Goal: Task Accomplishment & Management: Manage account settings

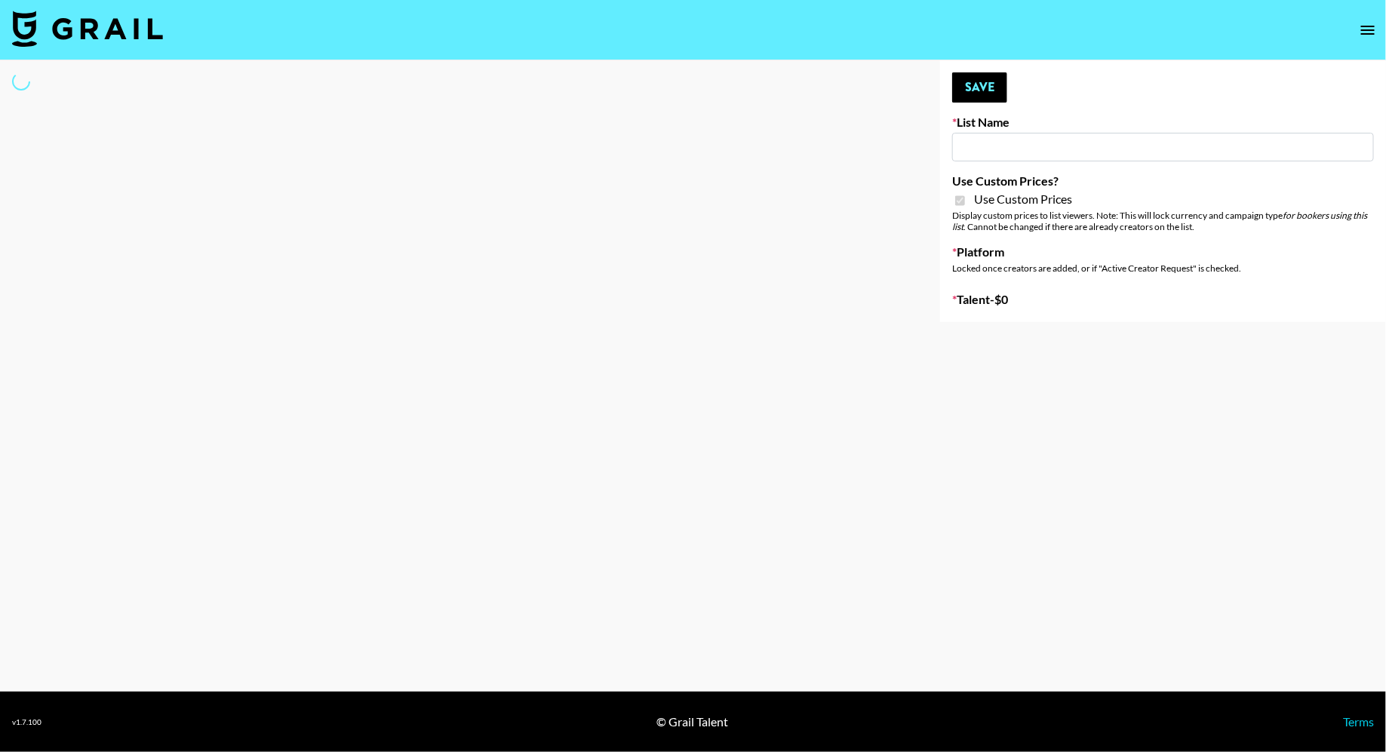
type input "[PERSON_NAME] ([DATE])"
checkbox input "true"
select select "Brand"
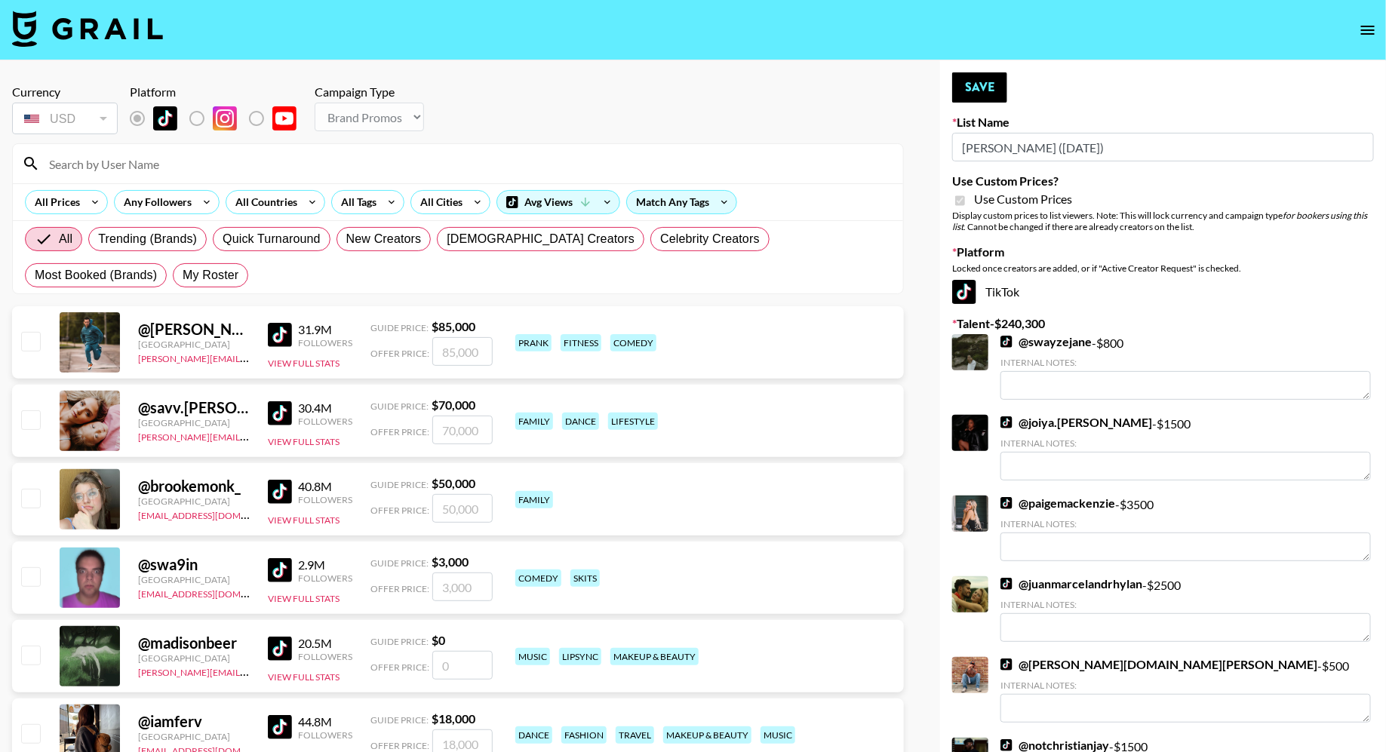
click at [173, 285] on label "My Roster" at bounding box center [210, 275] width 75 height 24
click at [183, 275] on input "My Roster" at bounding box center [183, 275] width 0 height 0
radio input "true"
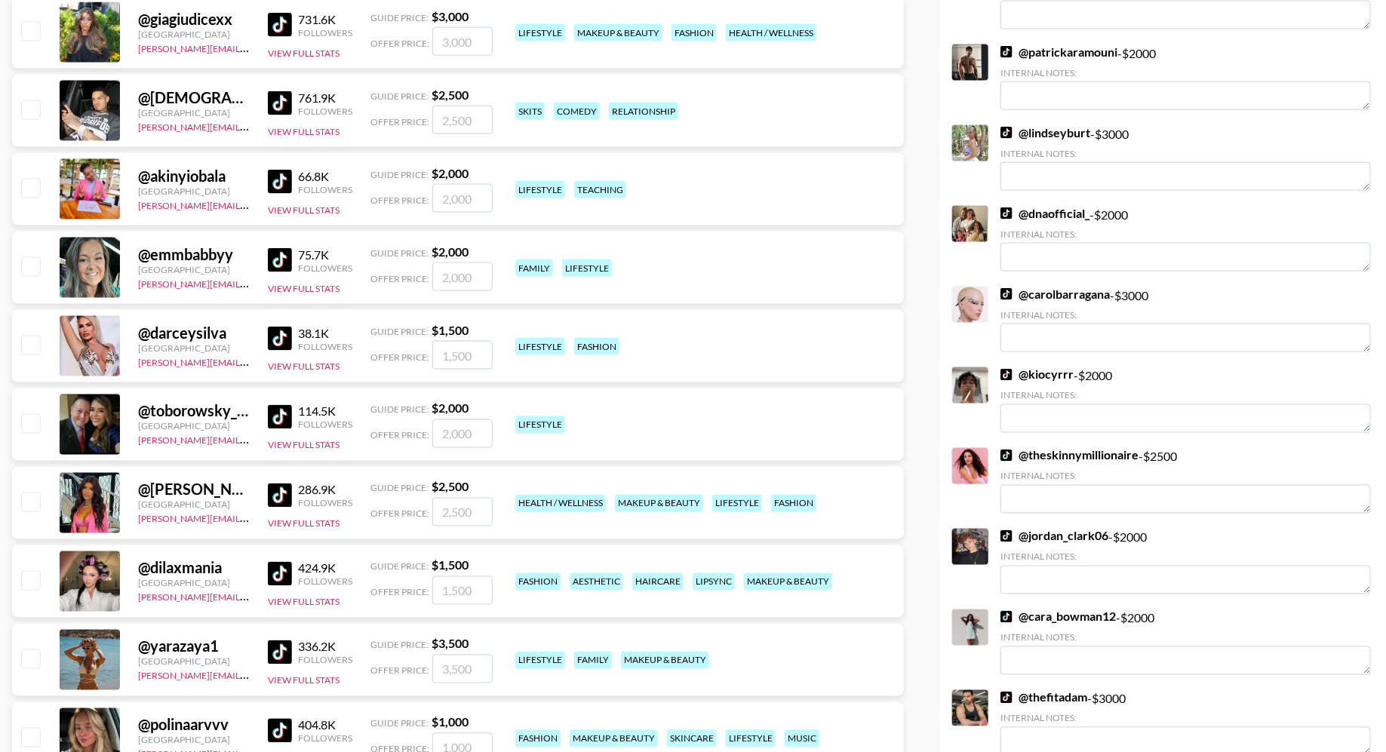
scroll to position [974, 0]
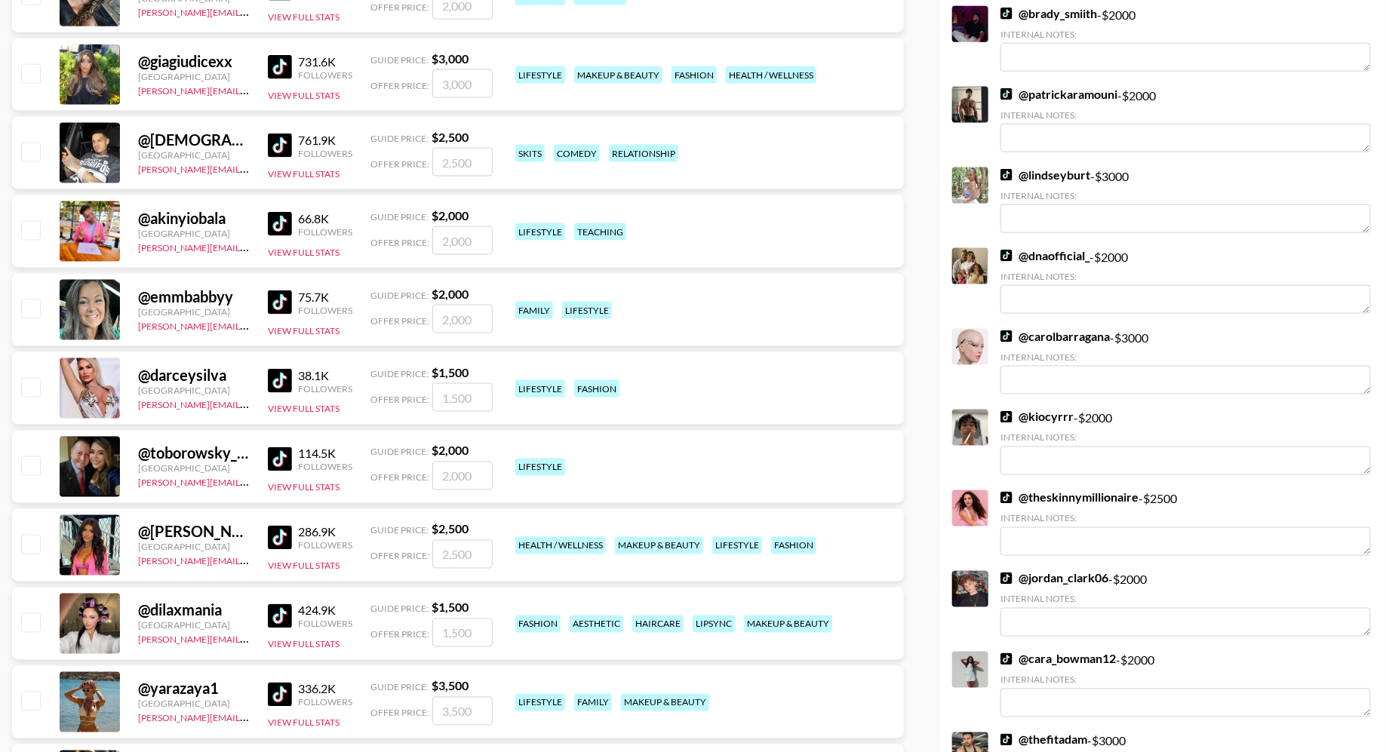
click at [23, 146] on input "checkbox" at bounding box center [30, 152] width 18 height 18
checkbox input "true"
type input "2500"
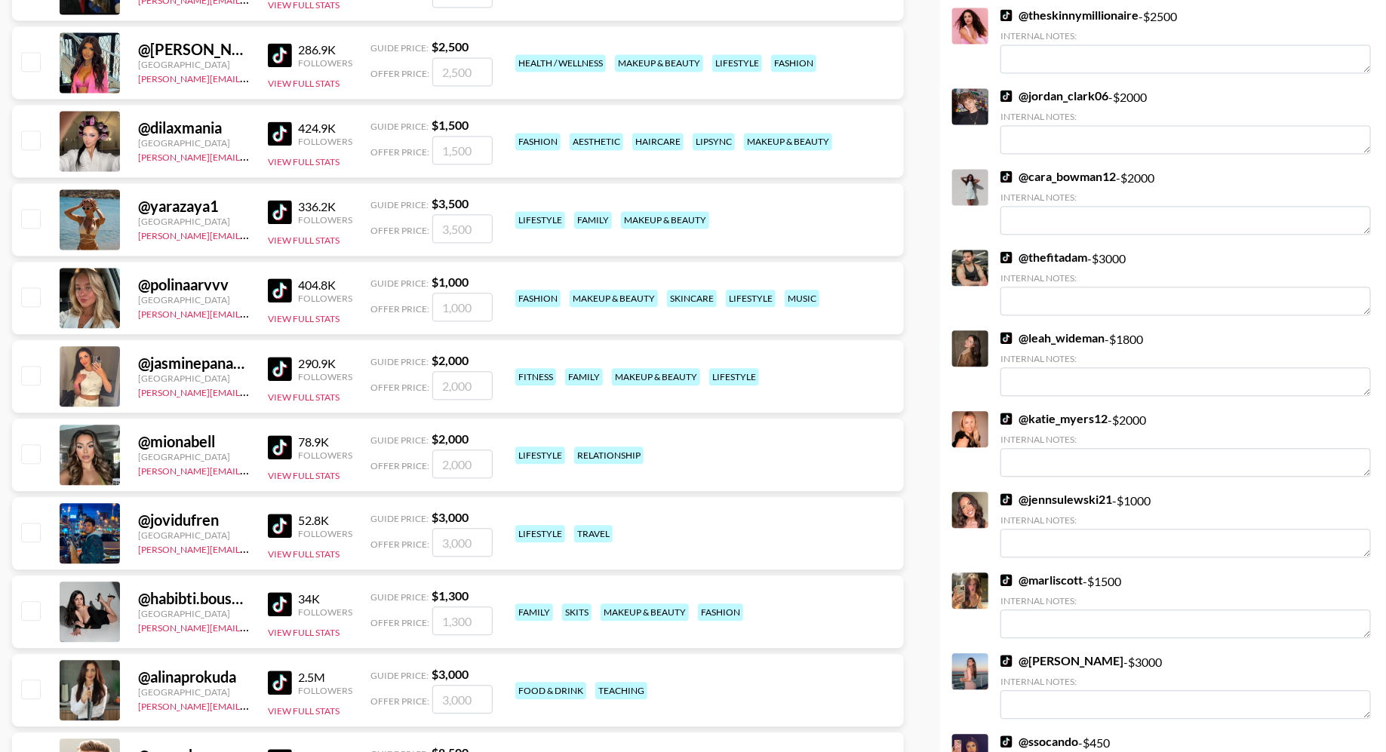
scroll to position [1612, 0]
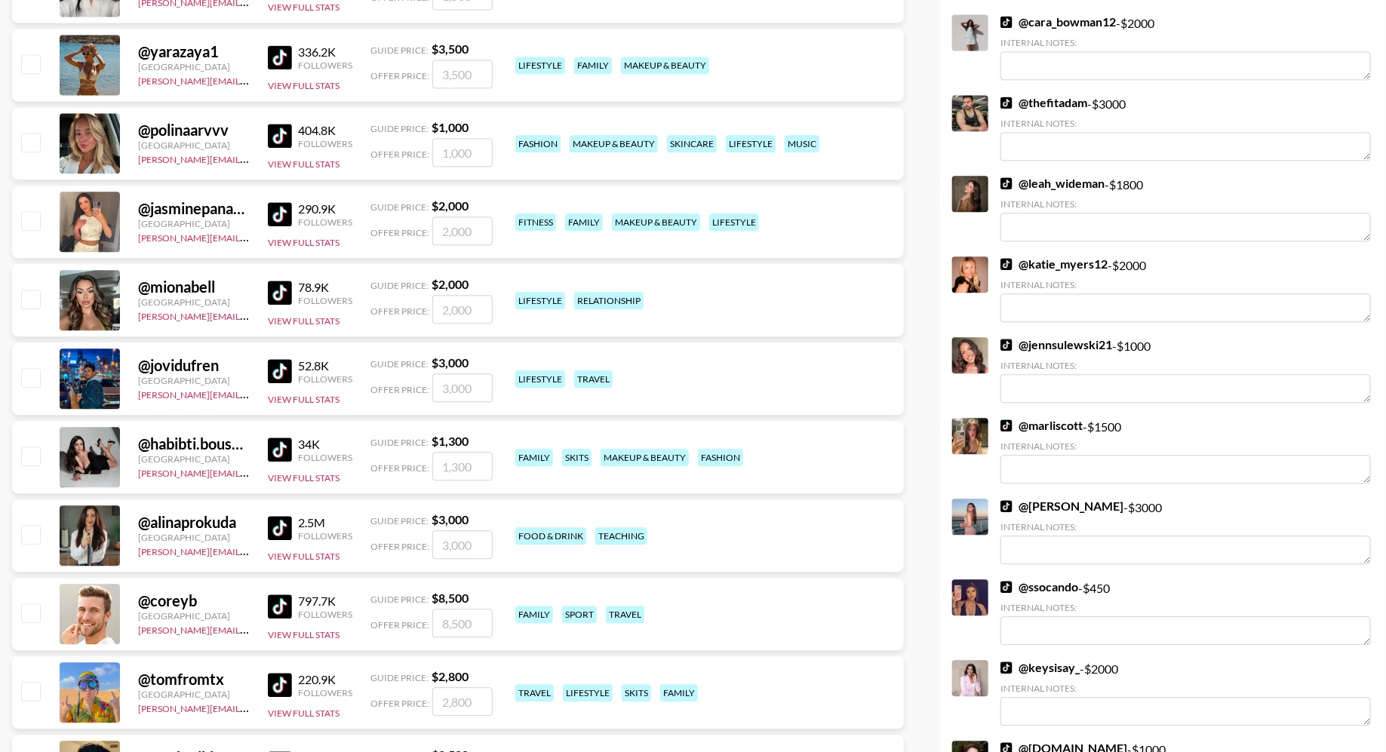
click at [30, 216] on input "checkbox" at bounding box center [30, 220] width 18 height 18
checkbox input "true"
type input "2000"
click at [32, 295] on input "checkbox" at bounding box center [30, 299] width 18 height 18
checkbox input "true"
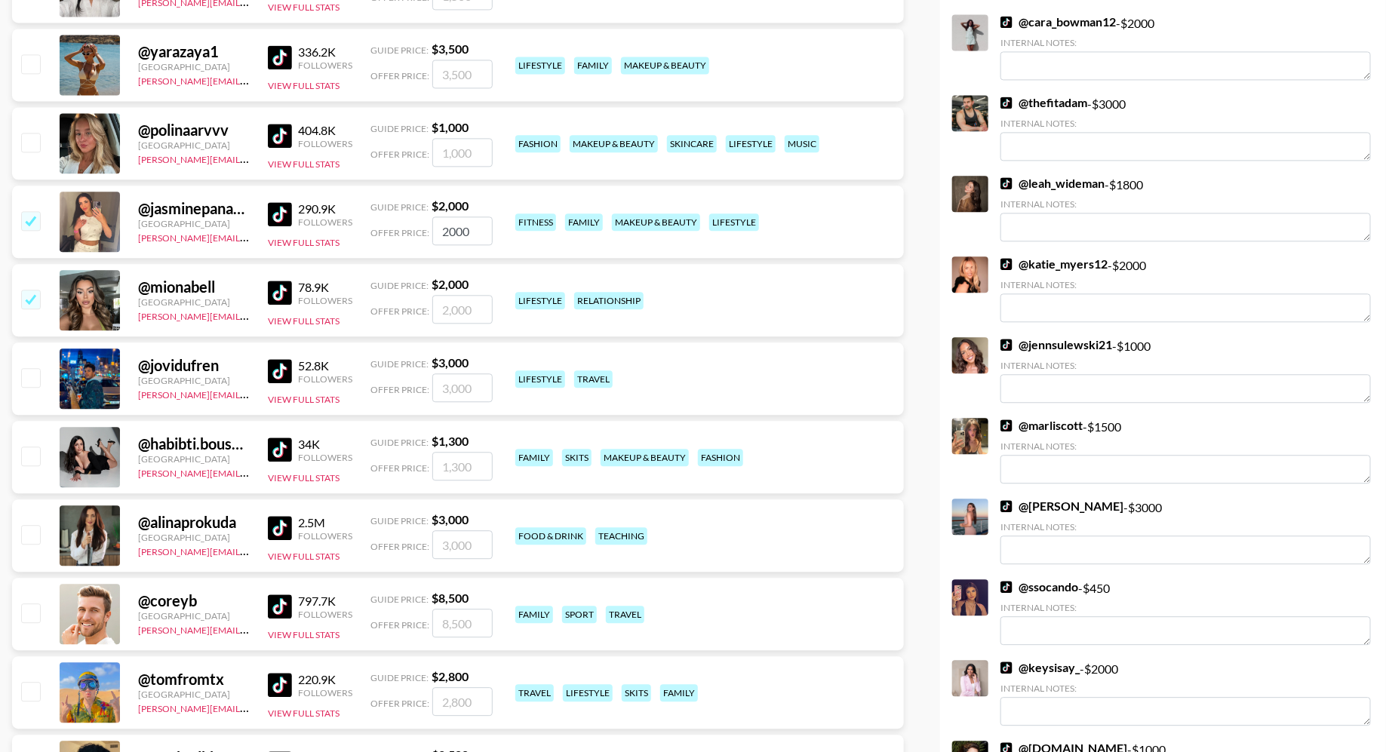
type input "2000"
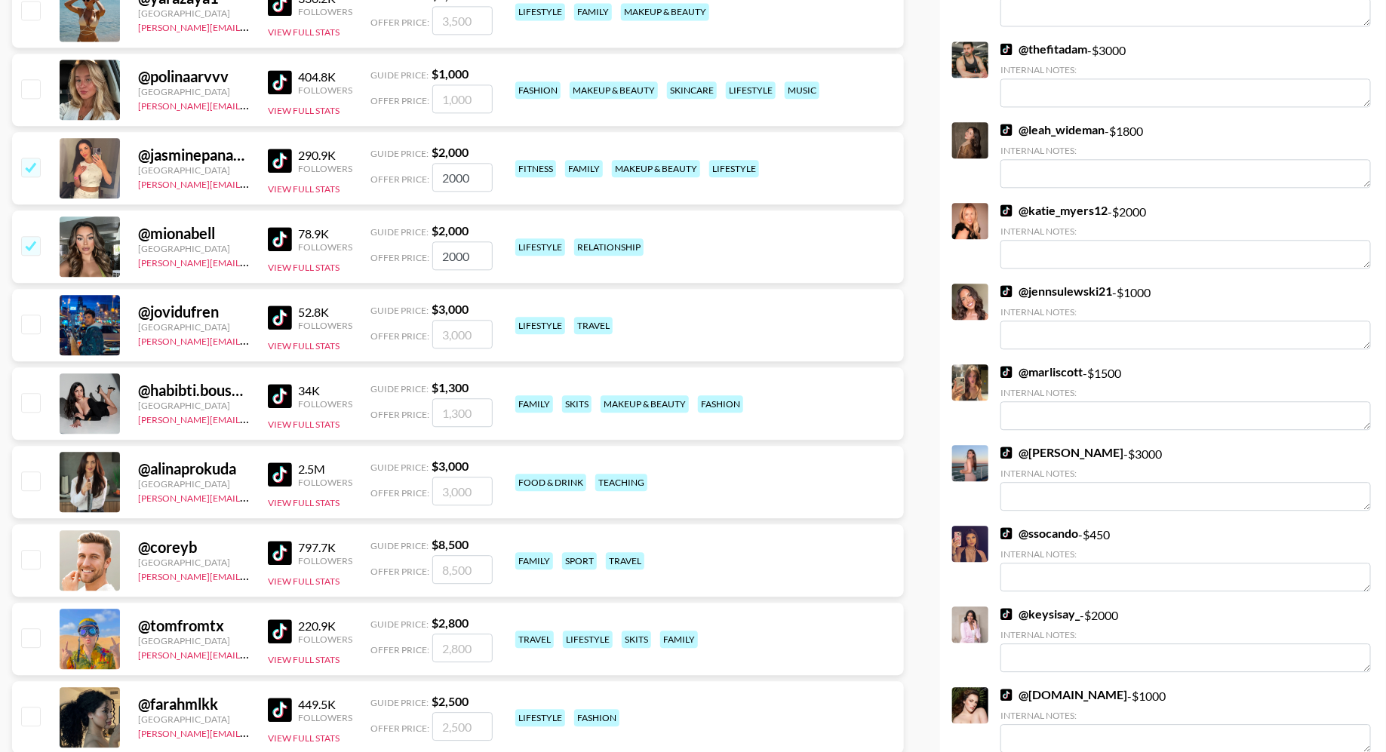
scroll to position [1770, 0]
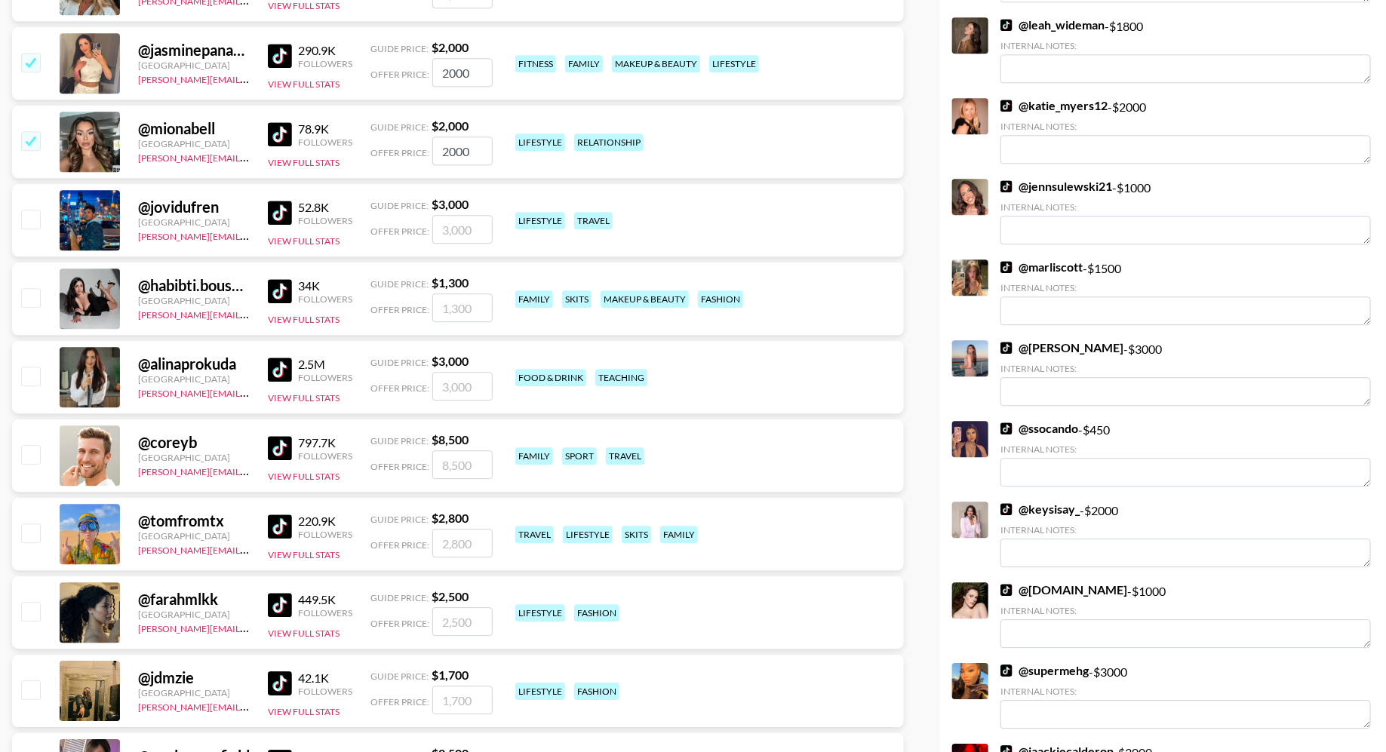
click at [31, 298] on input "checkbox" at bounding box center [30, 297] width 18 height 18
checkbox input "true"
type input "1300"
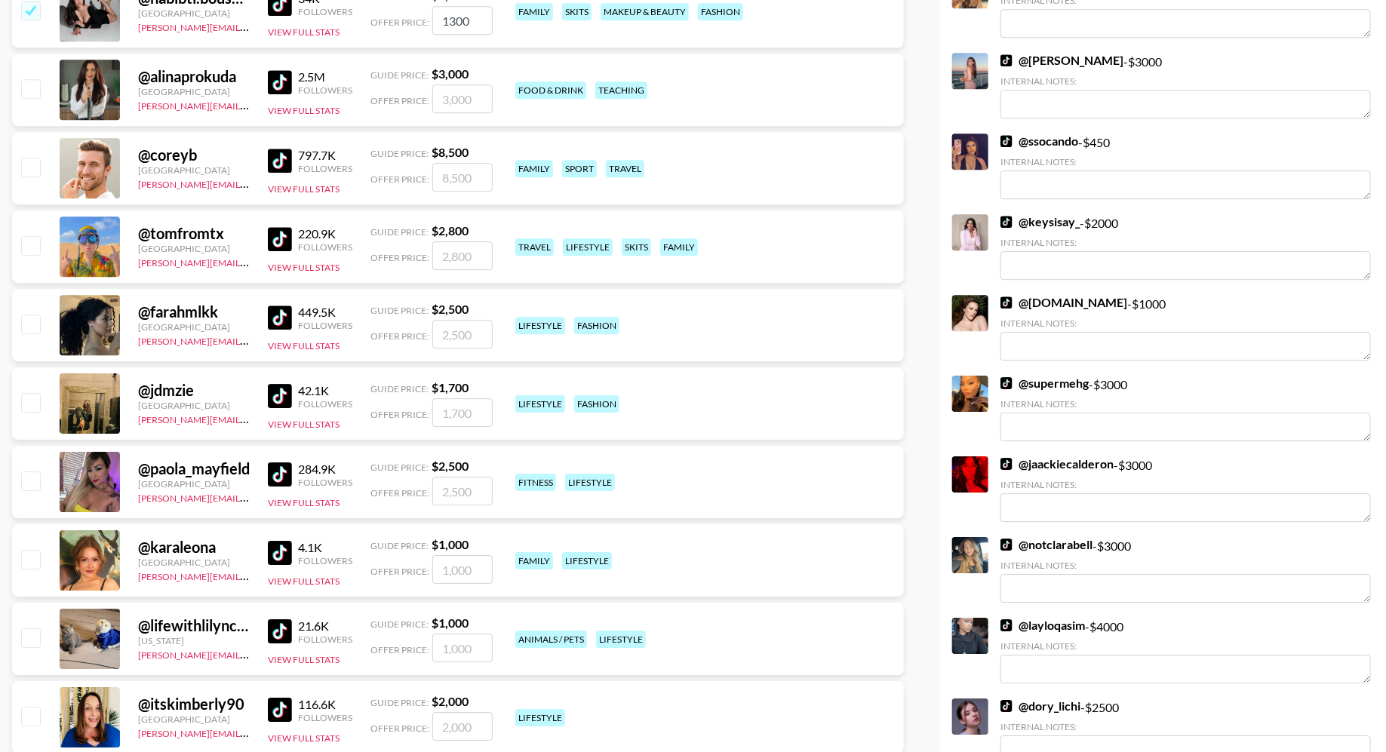
scroll to position [2081, 0]
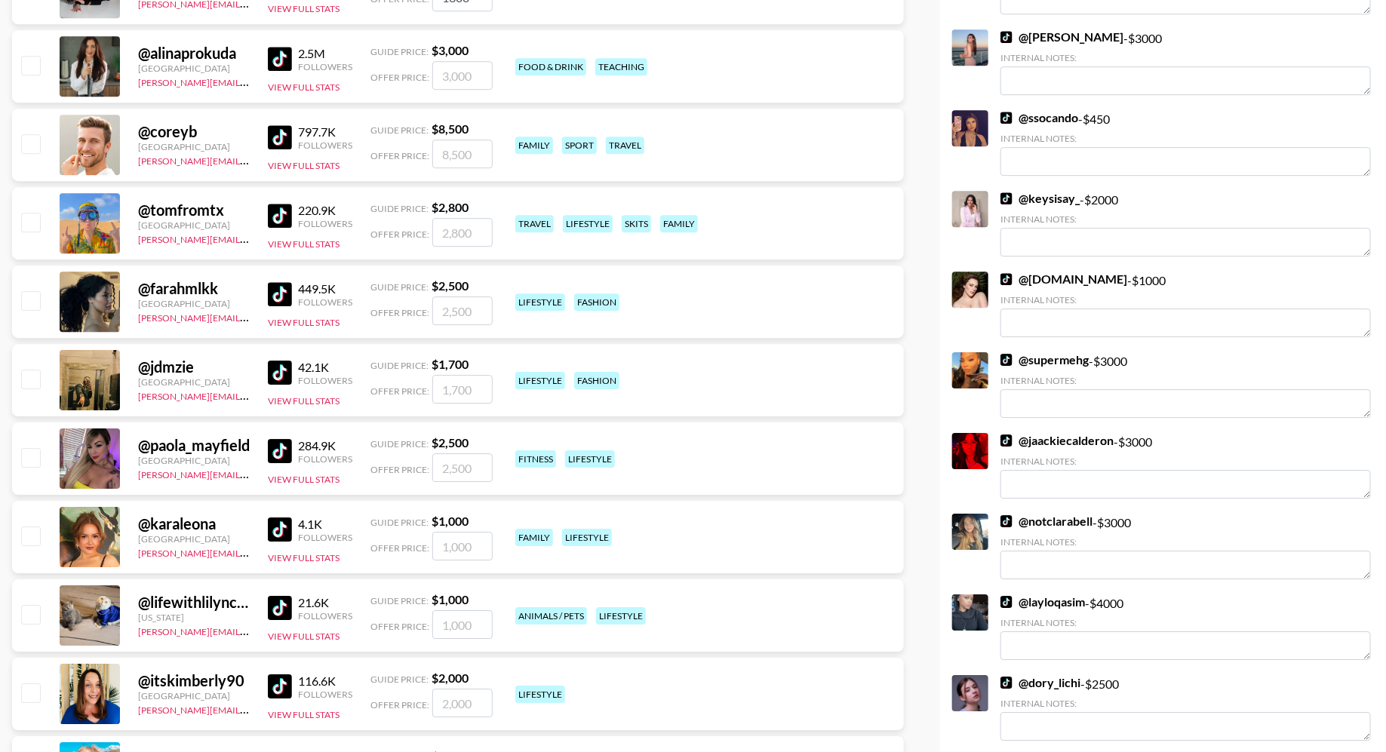
click at [31, 223] on input "checkbox" at bounding box center [30, 222] width 18 height 18
checkbox input "true"
type input "2800"
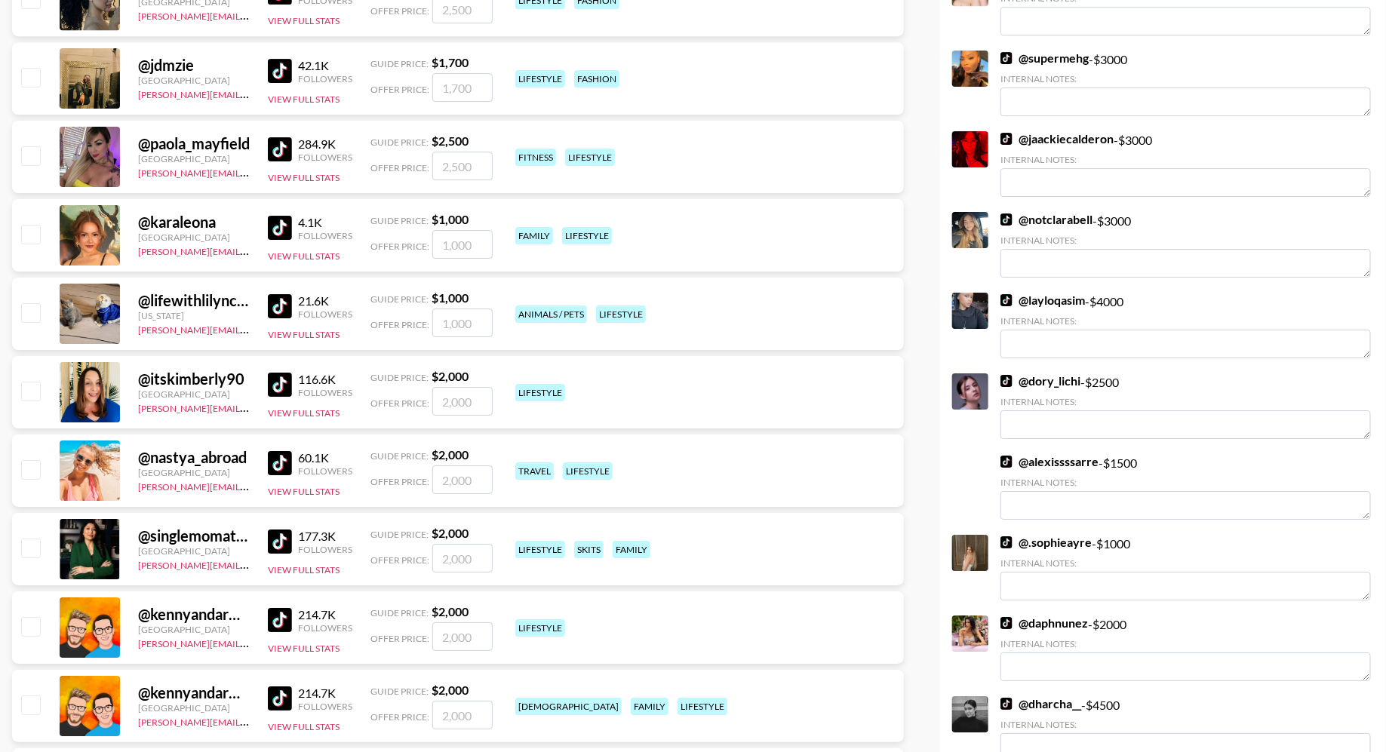
scroll to position [2439, 0]
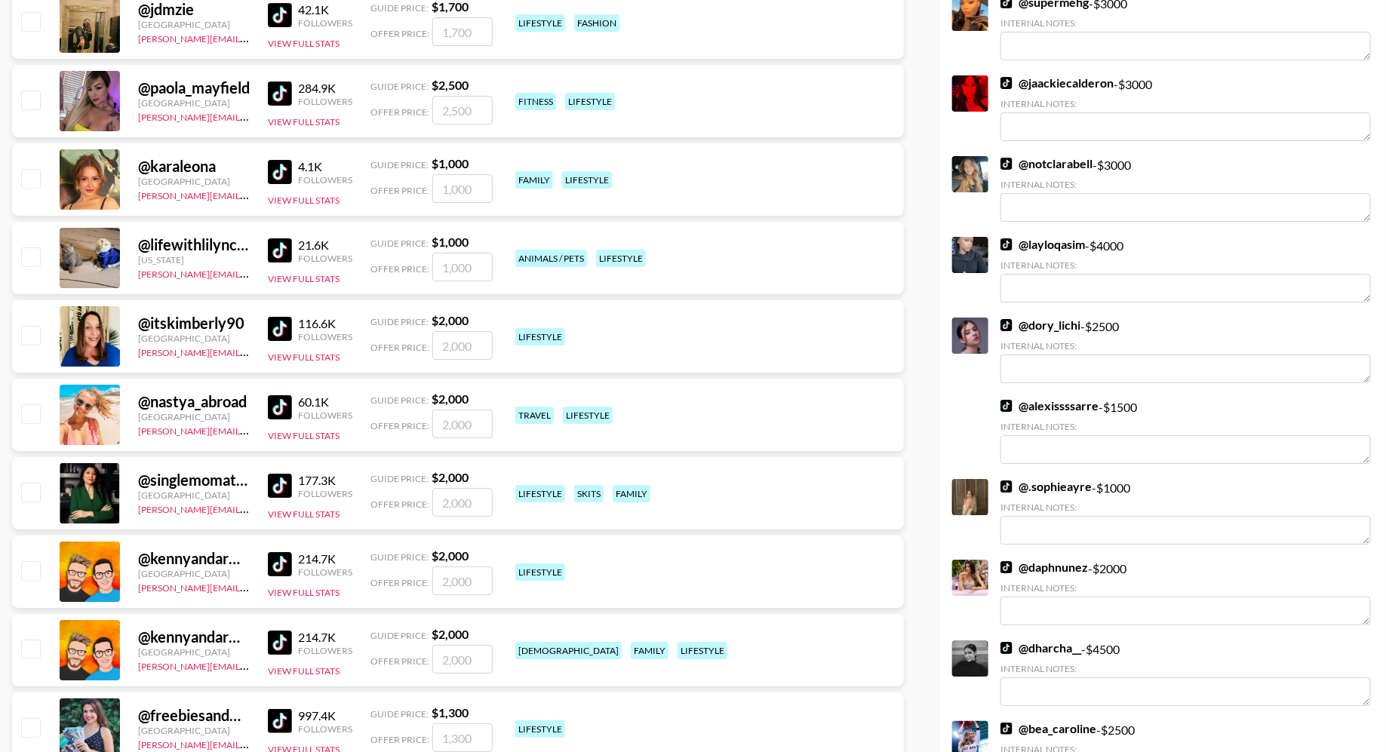
click at [35, 410] on input "checkbox" at bounding box center [30, 413] width 18 height 18
checkbox input "true"
type input "2000"
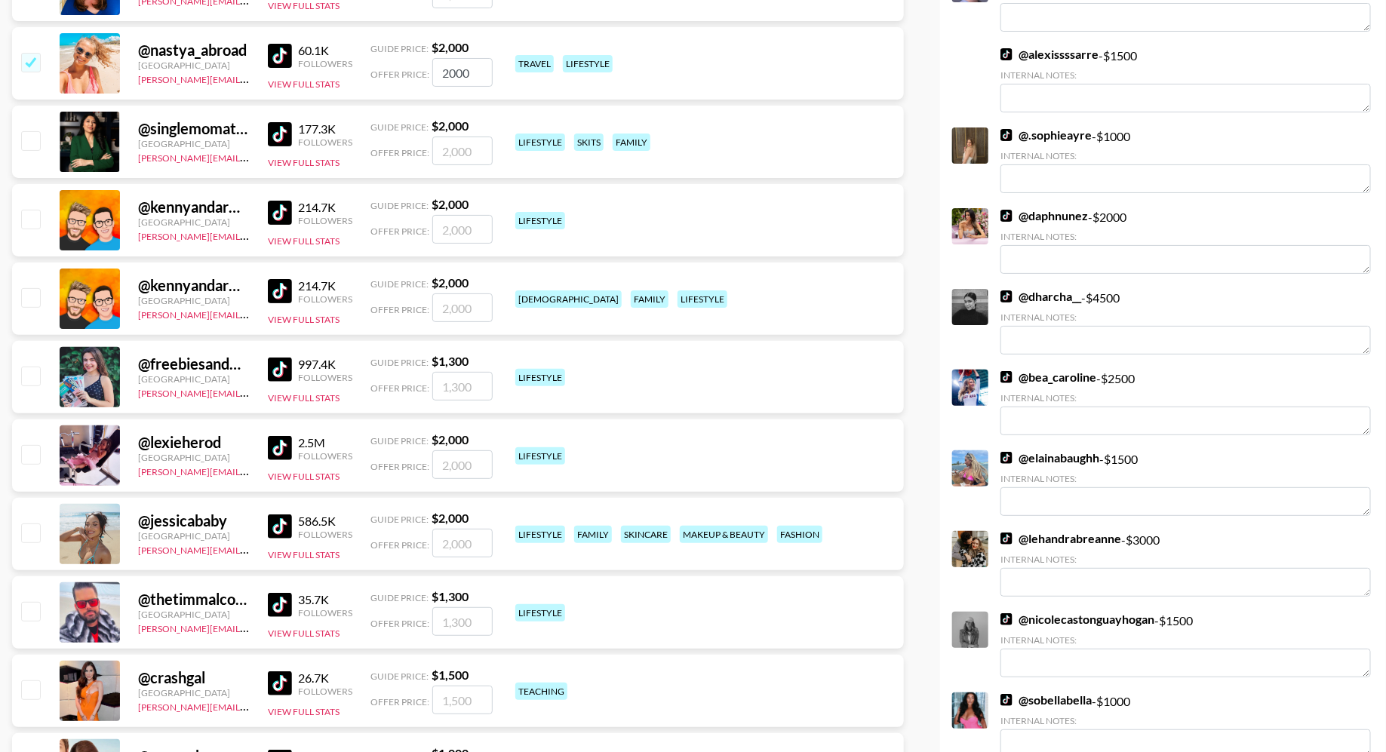
scroll to position [2942, 0]
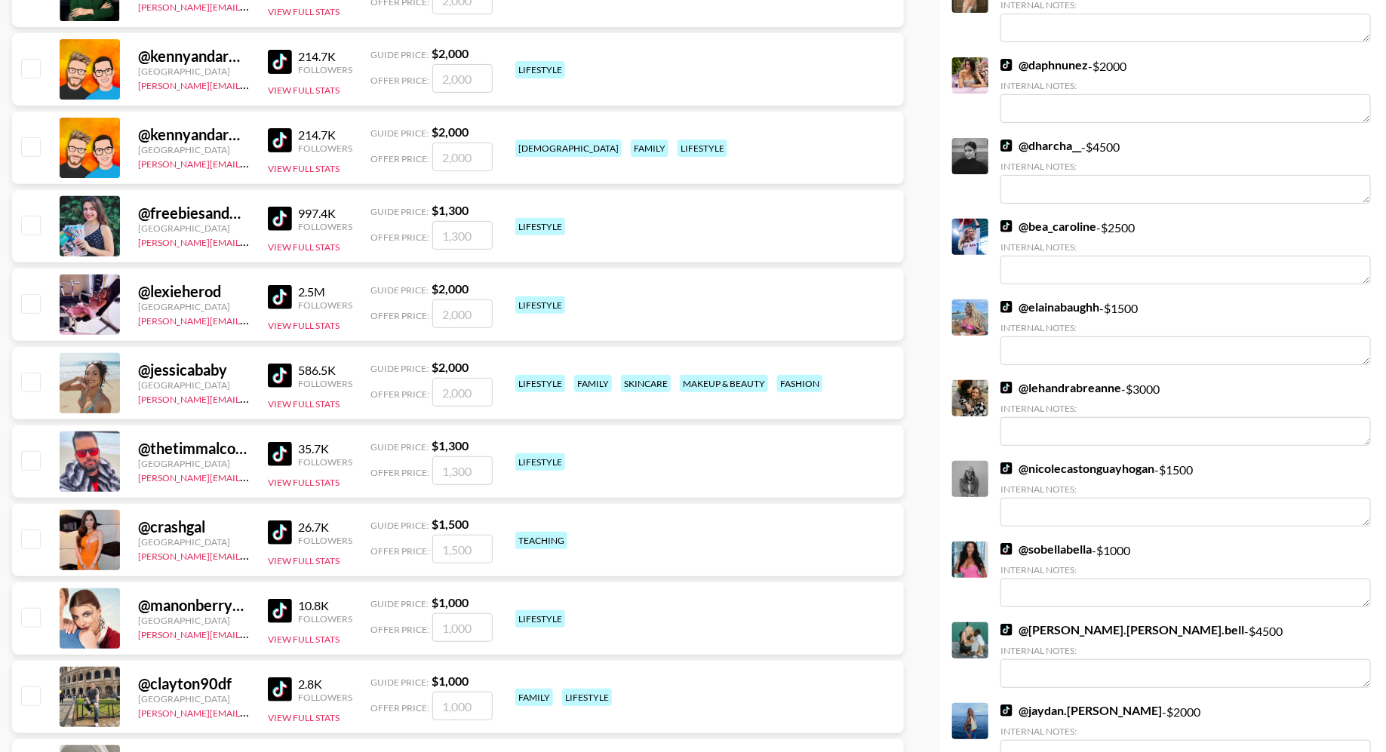
click at [38, 376] on input "checkbox" at bounding box center [30, 382] width 18 height 18
checkbox input "true"
type input "2000"
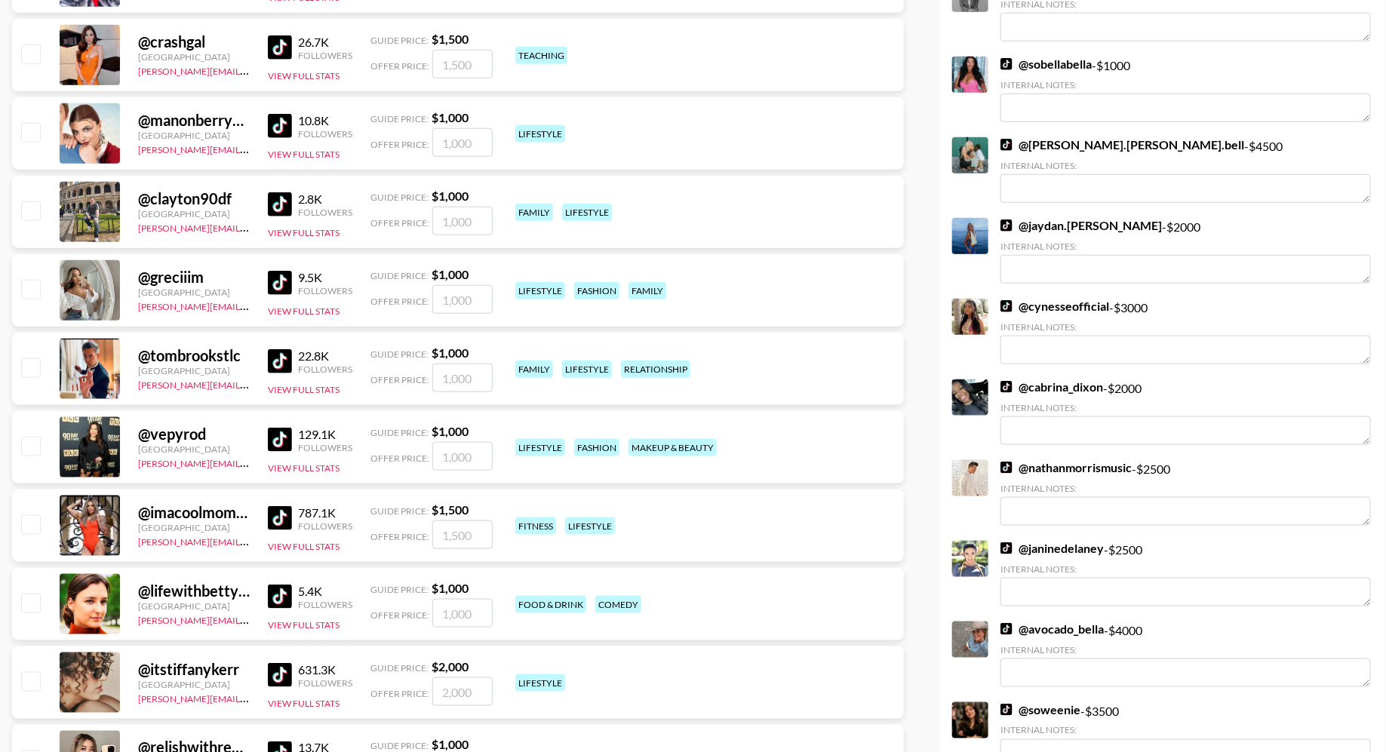
scroll to position [3619, 0]
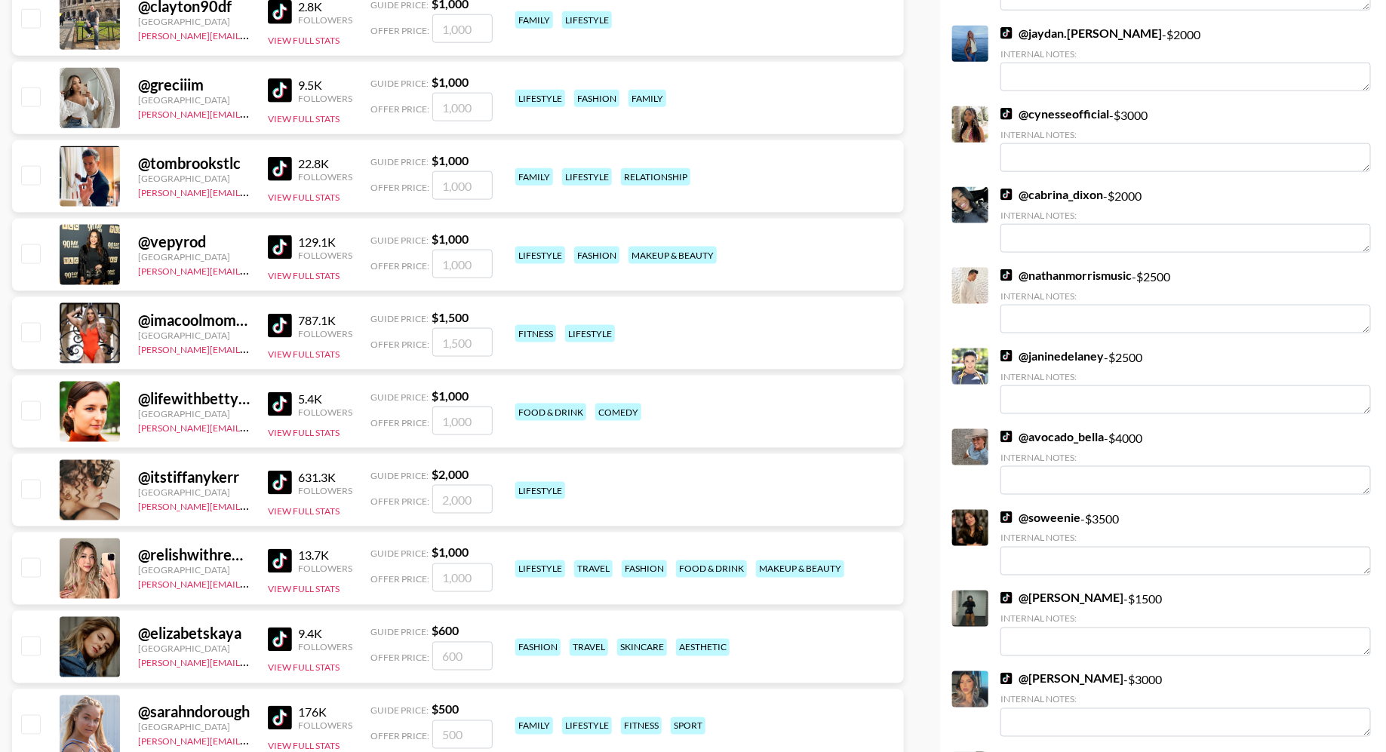
click at [29, 331] on input "checkbox" at bounding box center [30, 332] width 18 height 18
checkbox input "true"
type input "1500"
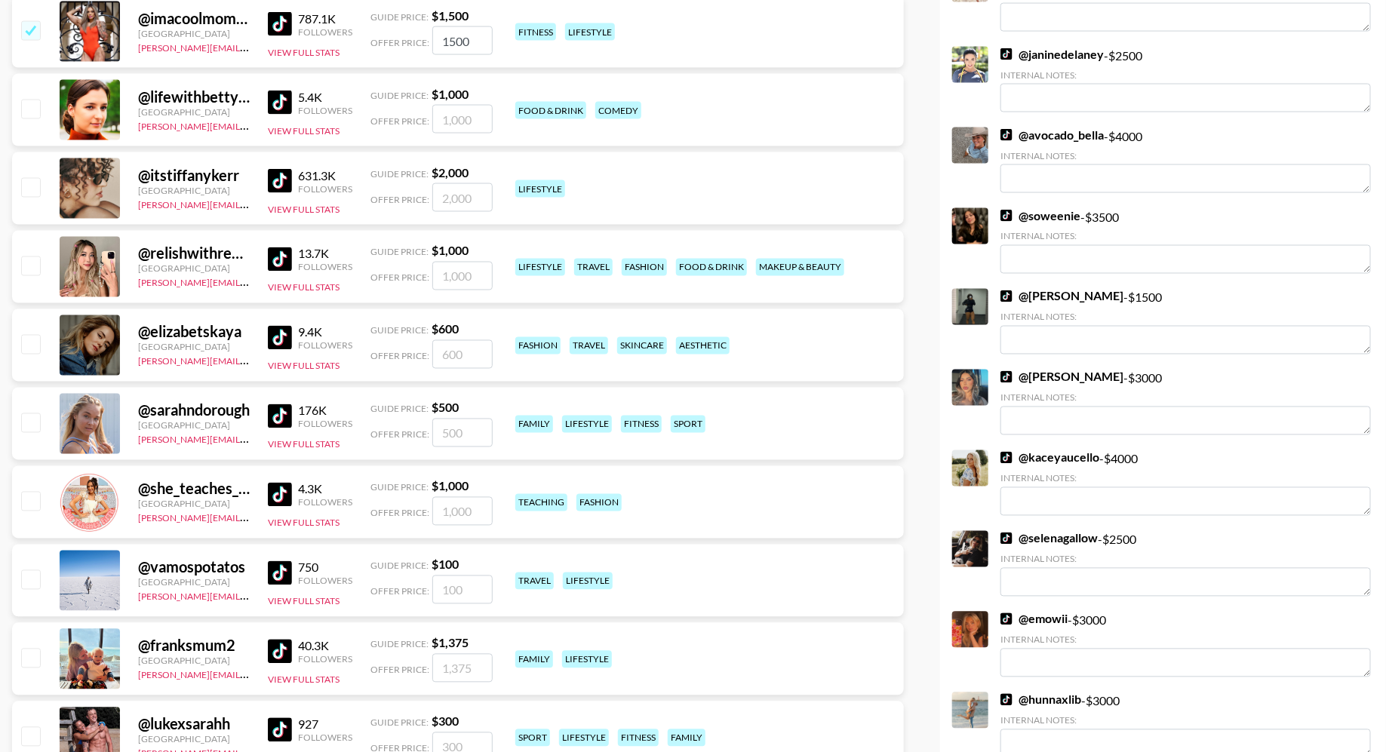
scroll to position [4017, 0]
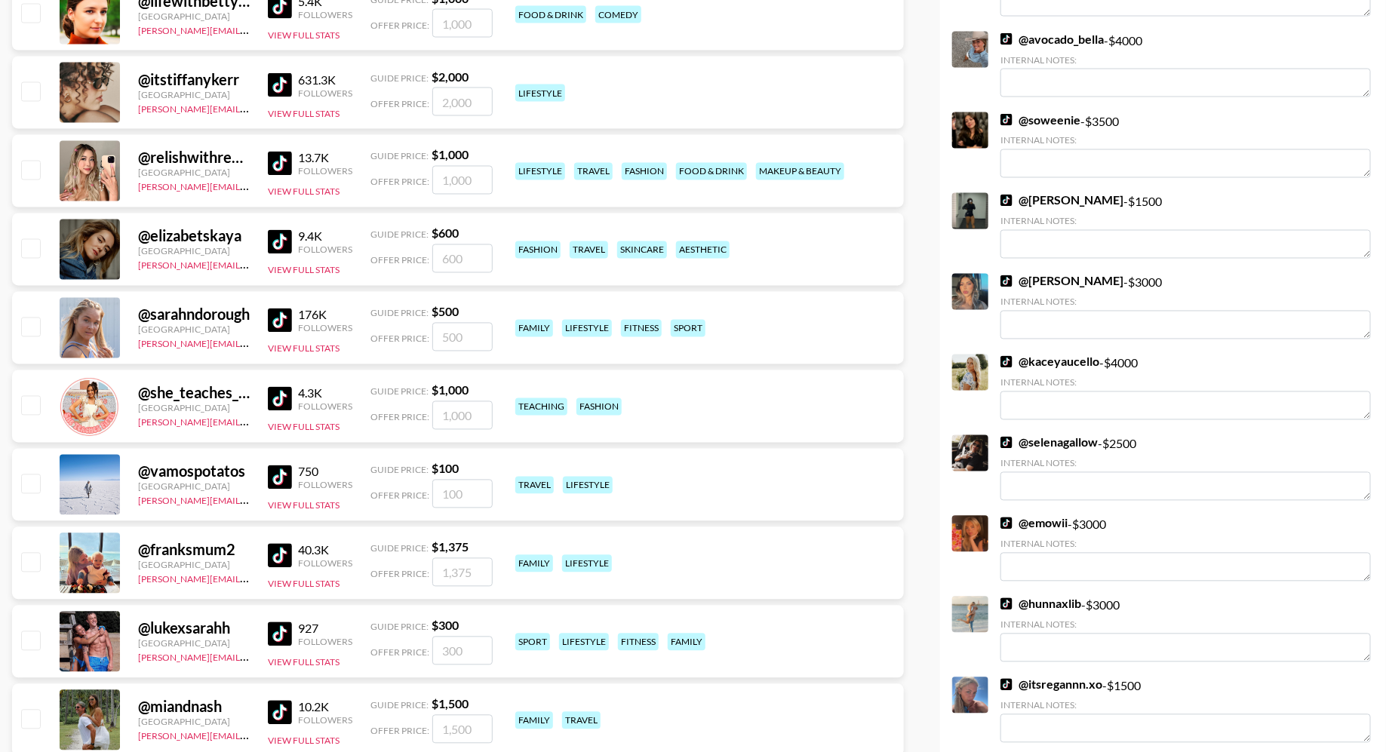
click at [33, 172] on input "checkbox" at bounding box center [30, 170] width 18 height 18
checkbox input "true"
type input "1000"
click at [22, 164] on input "checkbox" at bounding box center [30, 170] width 18 height 18
checkbox input "false"
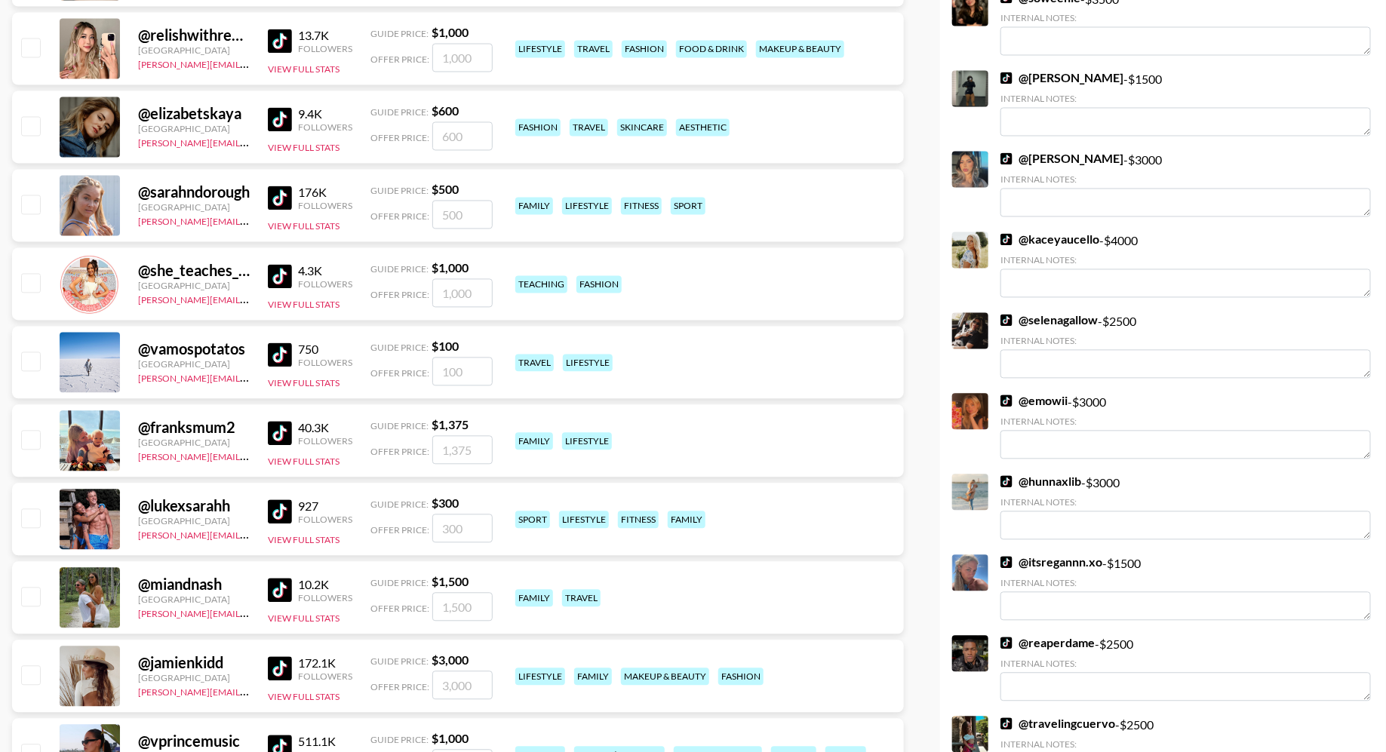
scroll to position [4171, 0]
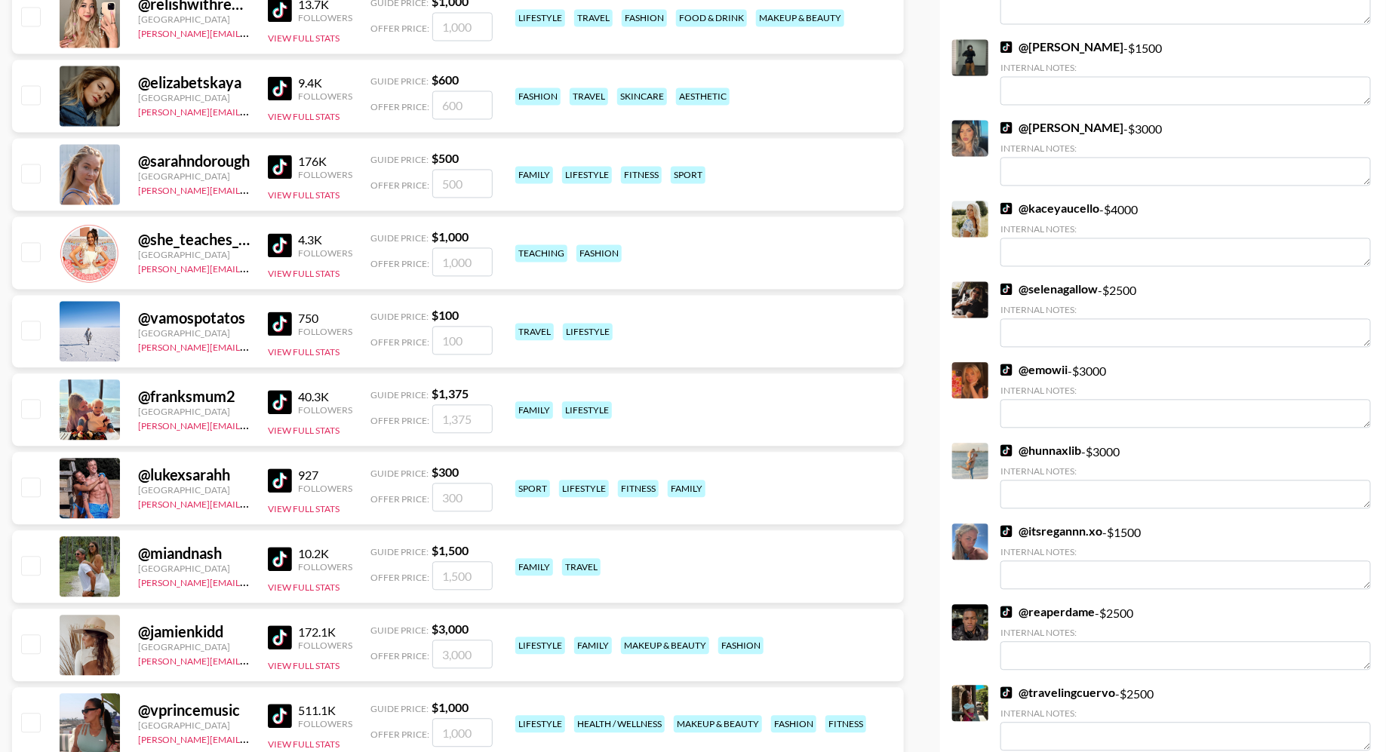
click at [29, 168] on input "checkbox" at bounding box center [30, 173] width 18 height 18
checkbox input "true"
type input "500"
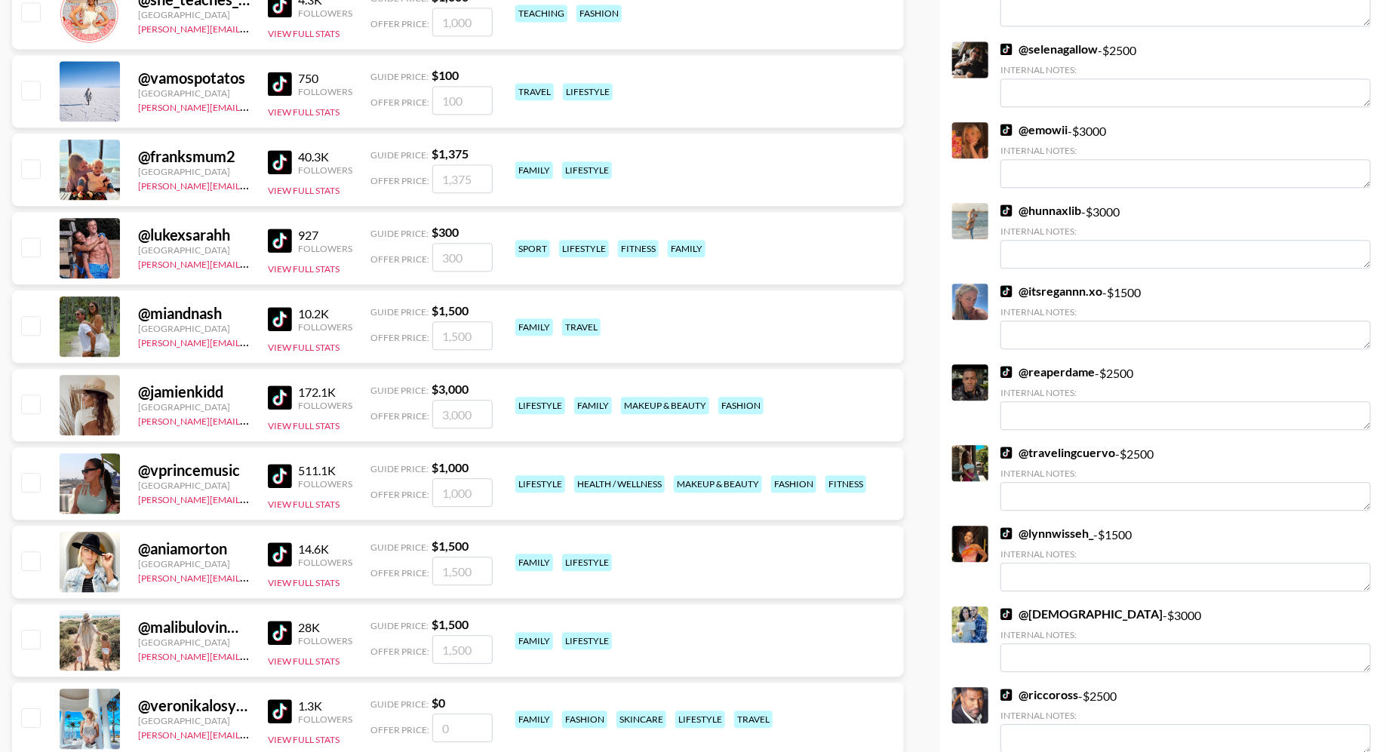
scroll to position [4447, 0]
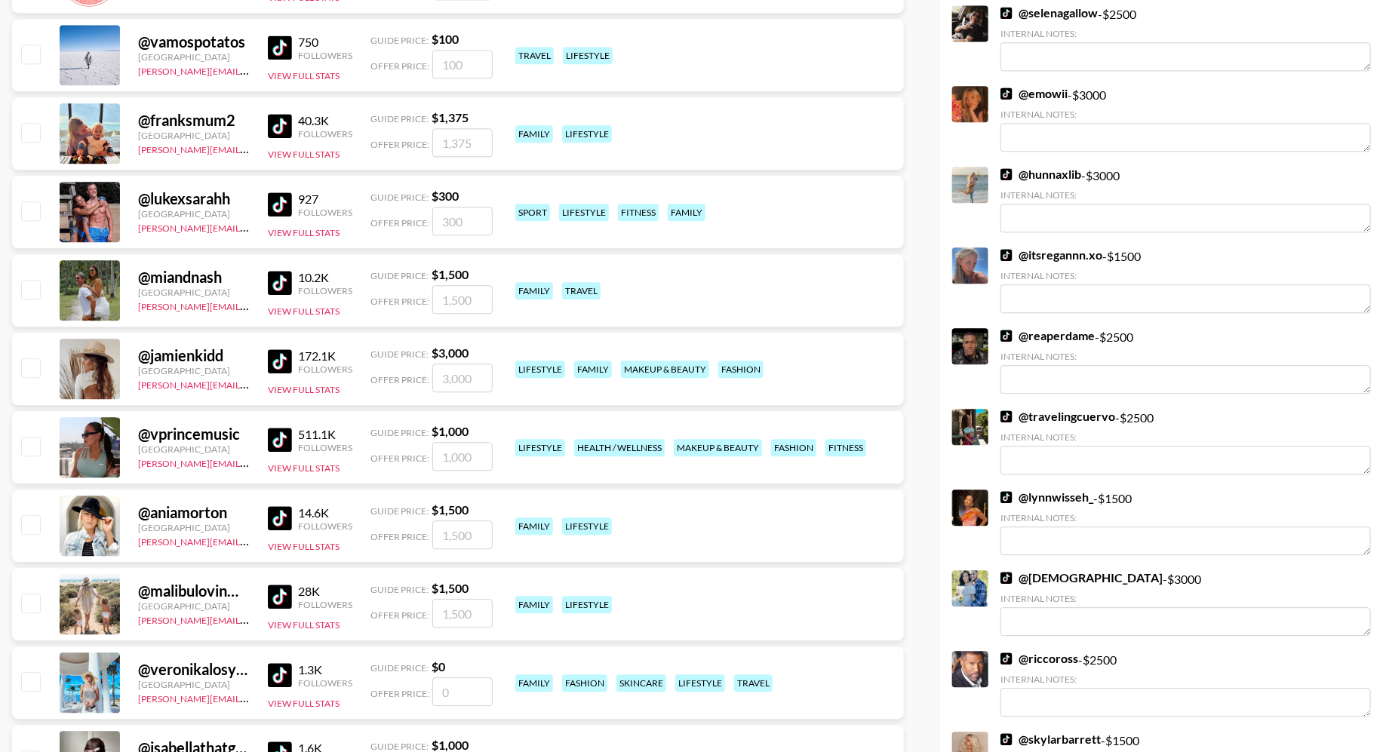
click at [33, 294] on input "checkbox" at bounding box center [30, 289] width 18 height 18
checkbox input "true"
type input "1500"
click at [33, 371] on input "checkbox" at bounding box center [30, 367] width 18 height 18
checkbox input "true"
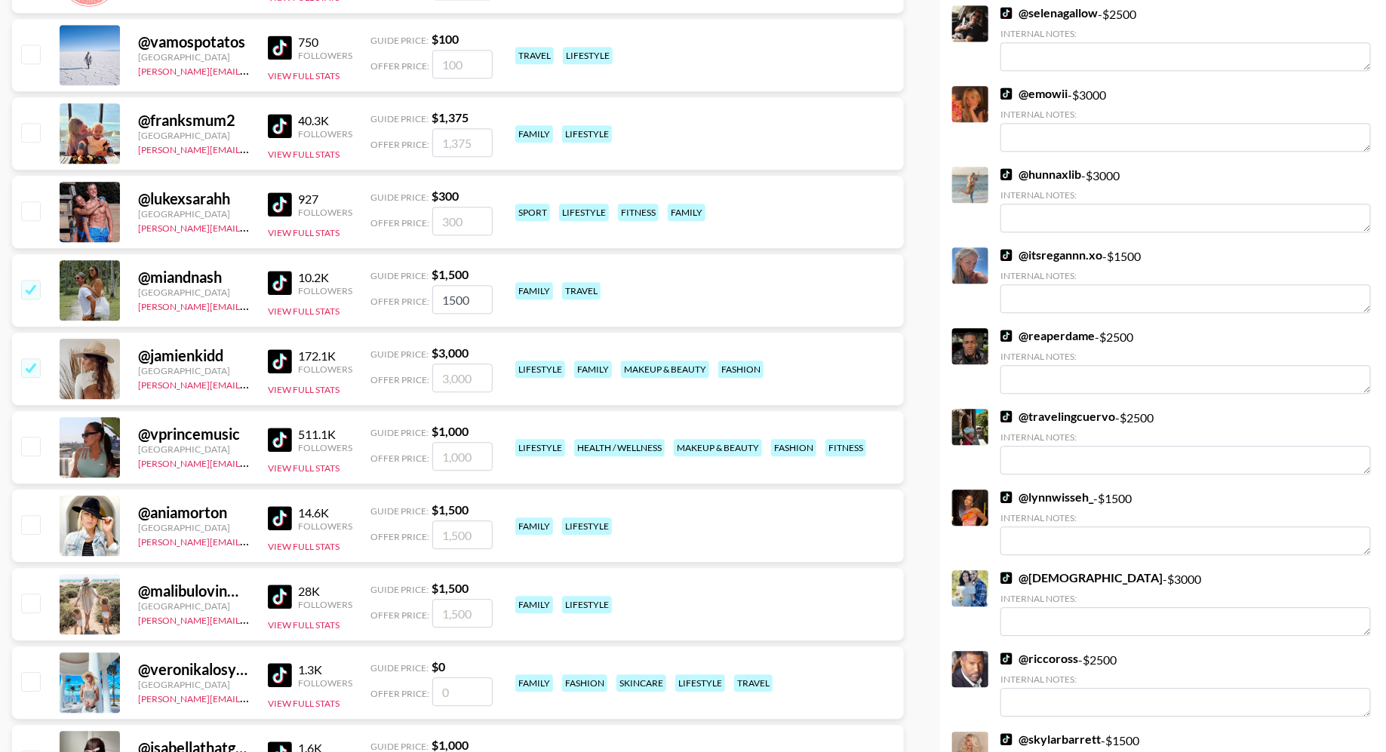
type input "3000"
click at [27, 525] on input "checkbox" at bounding box center [30, 524] width 18 height 18
checkbox input "true"
type input "1500"
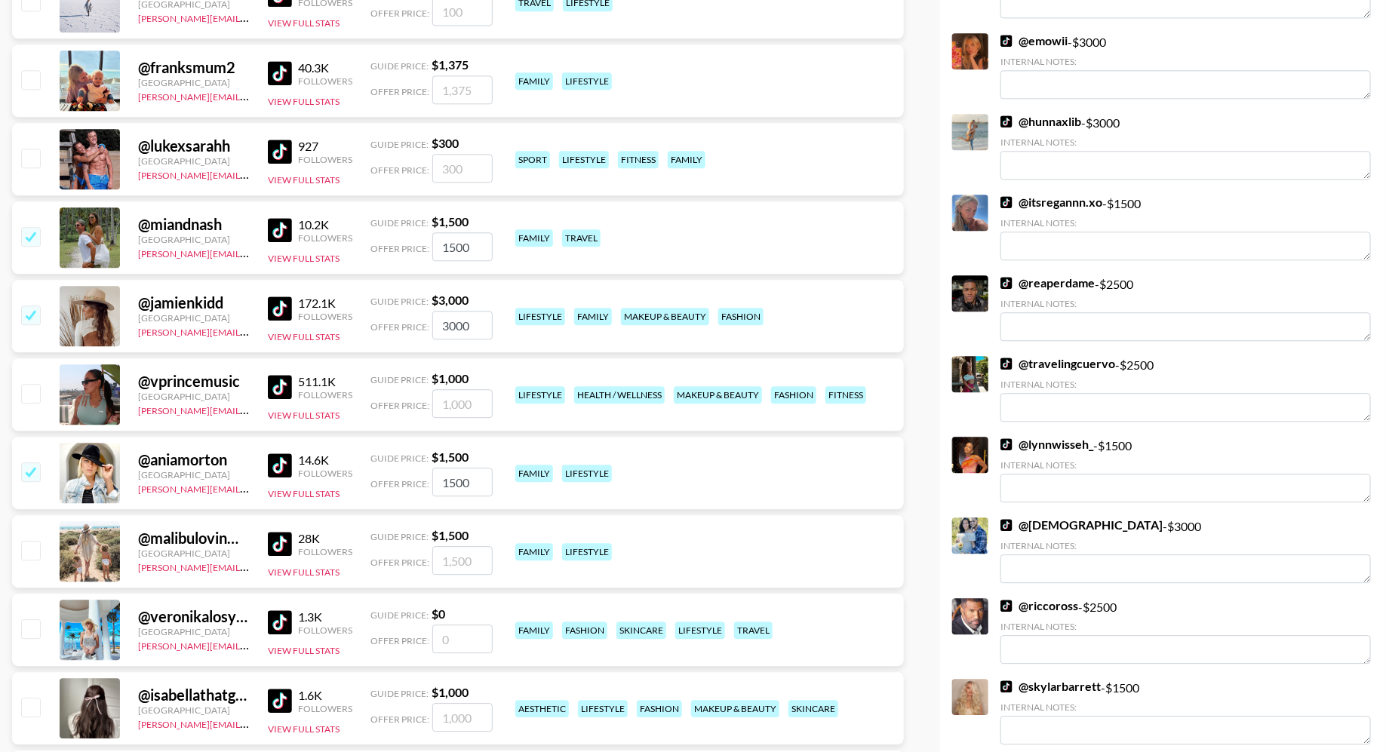
scroll to position [4631, 0]
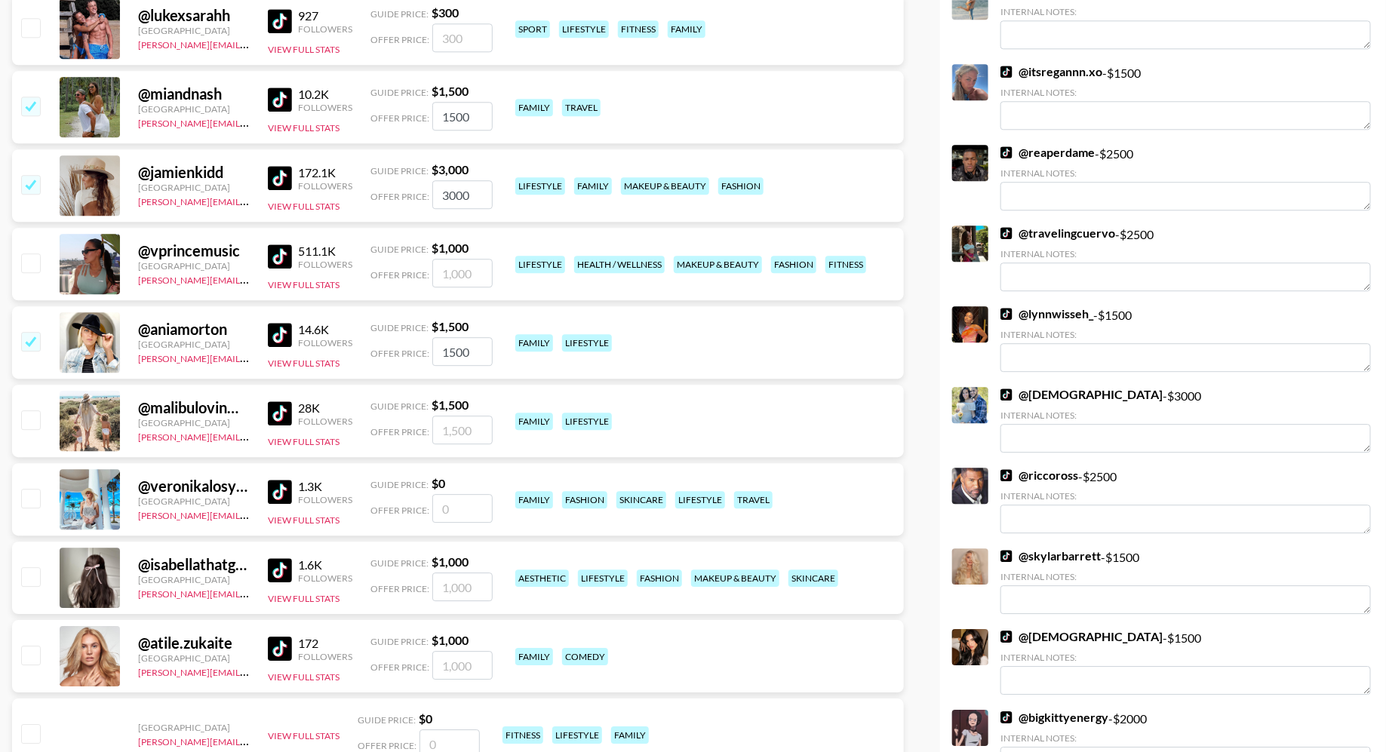
click at [36, 418] on input "checkbox" at bounding box center [30, 420] width 18 height 18
checkbox input "true"
type input "1500"
click at [34, 180] on input "checkbox" at bounding box center [30, 184] width 18 height 18
checkbox input "false"
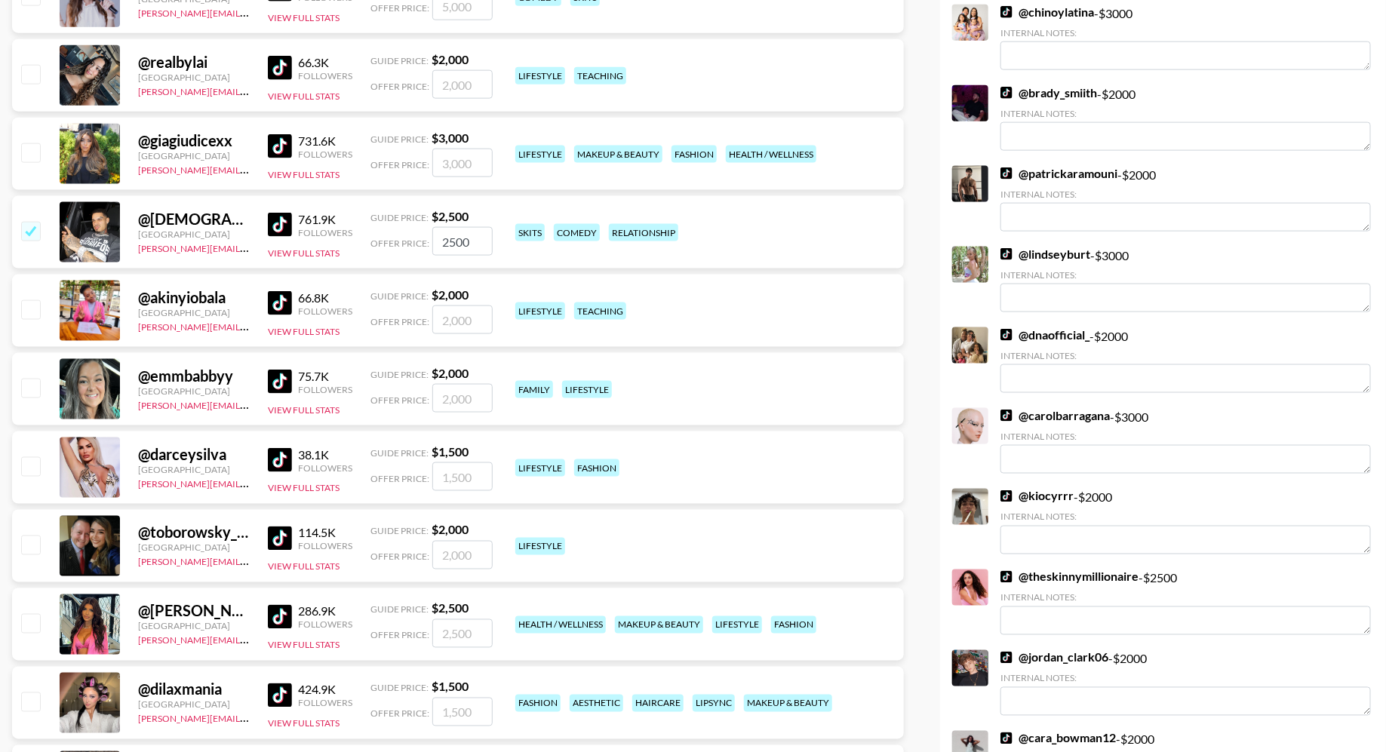
scroll to position [0, 0]
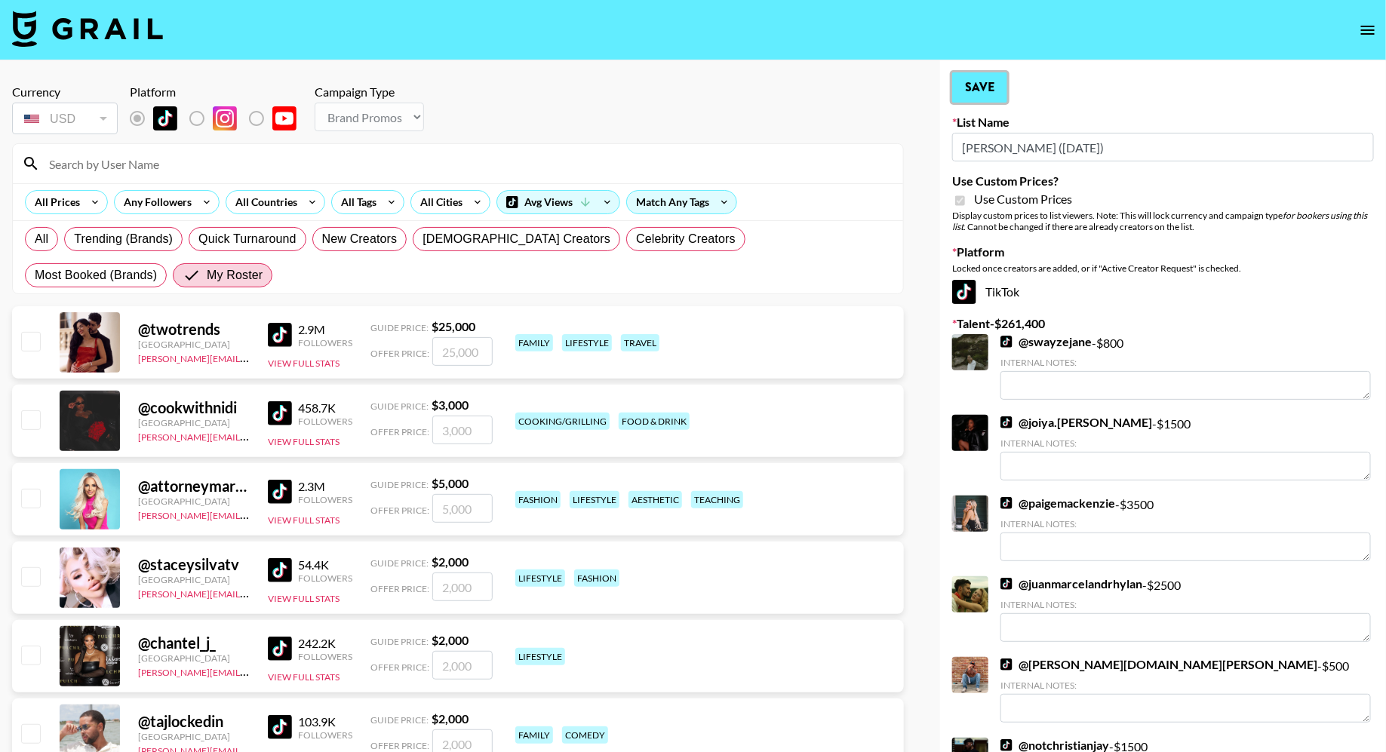
click at [982, 88] on button "Save" at bounding box center [979, 87] width 55 height 30
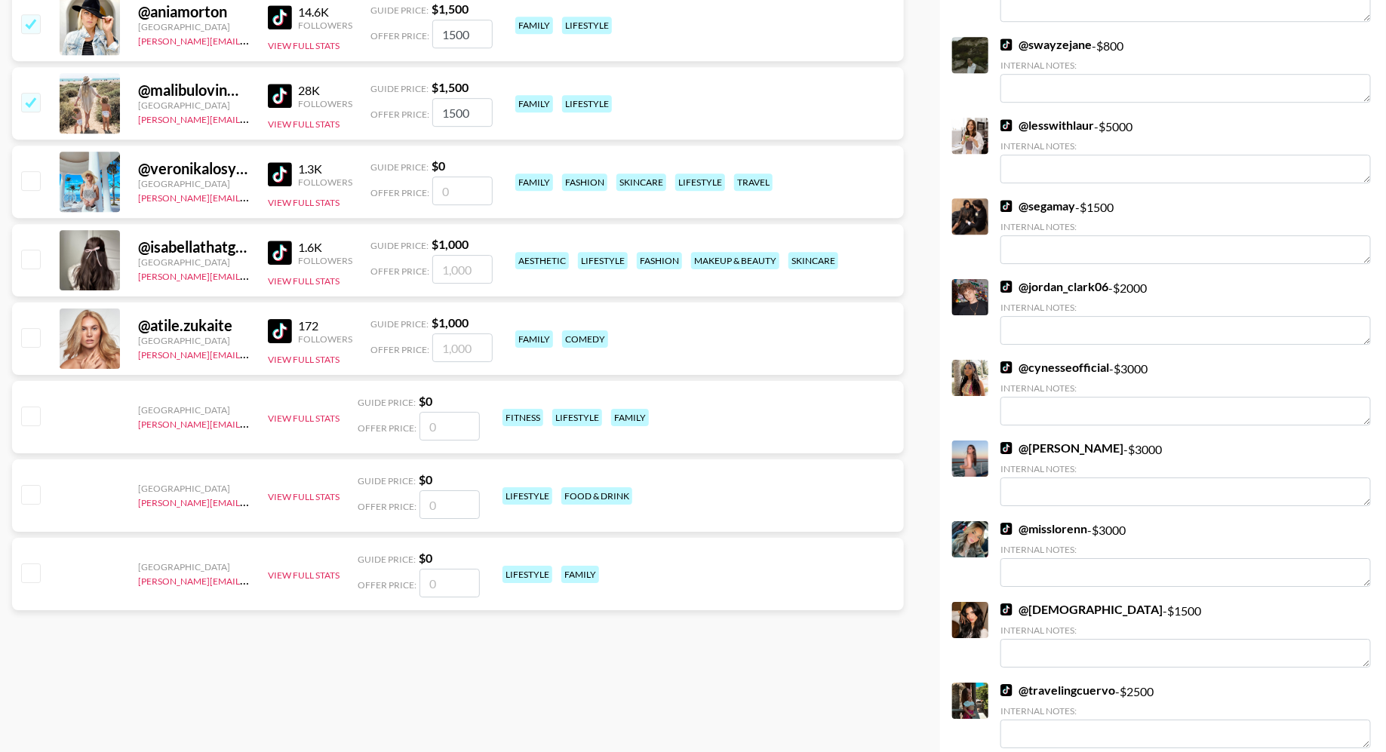
scroll to position [4415, 0]
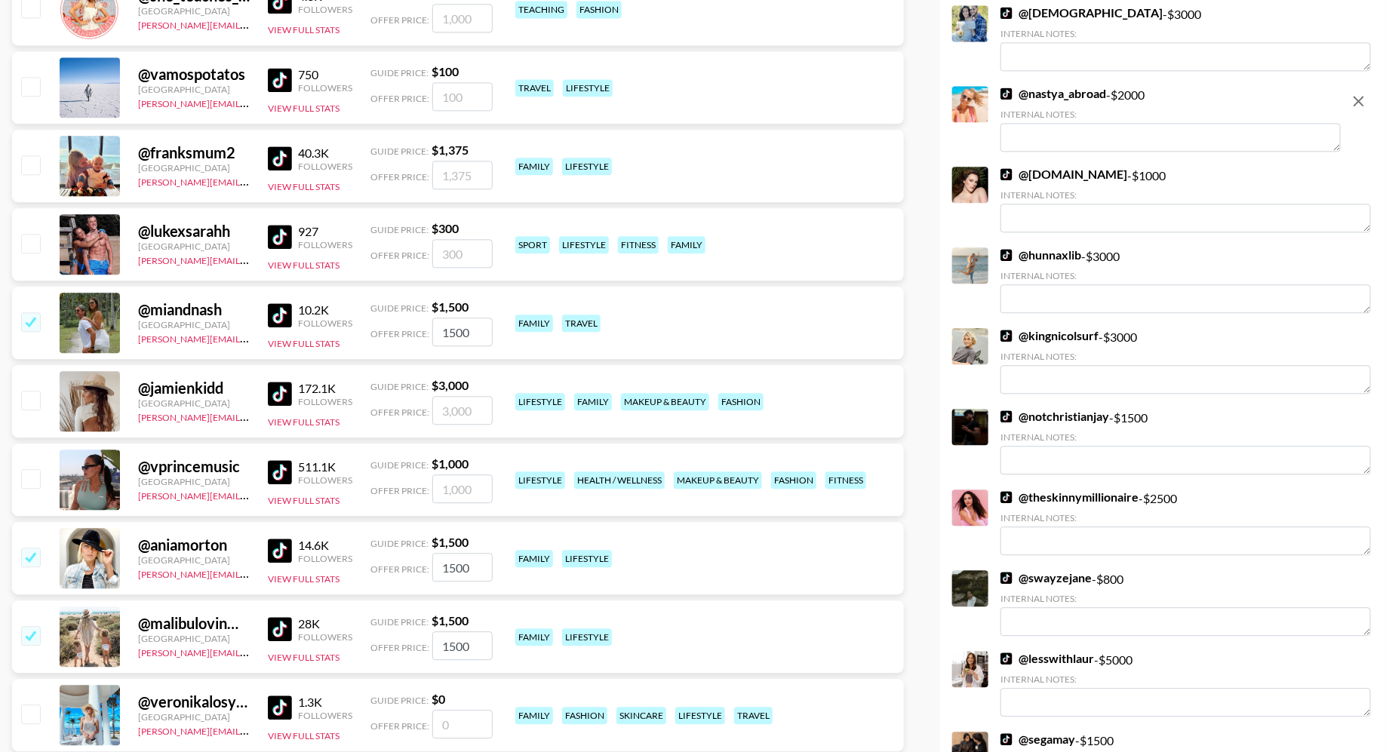
click at [35, 395] on input "checkbox" at bounding box center [30, 400] width 18 height 18
checkbox input "true"
type input "3000"
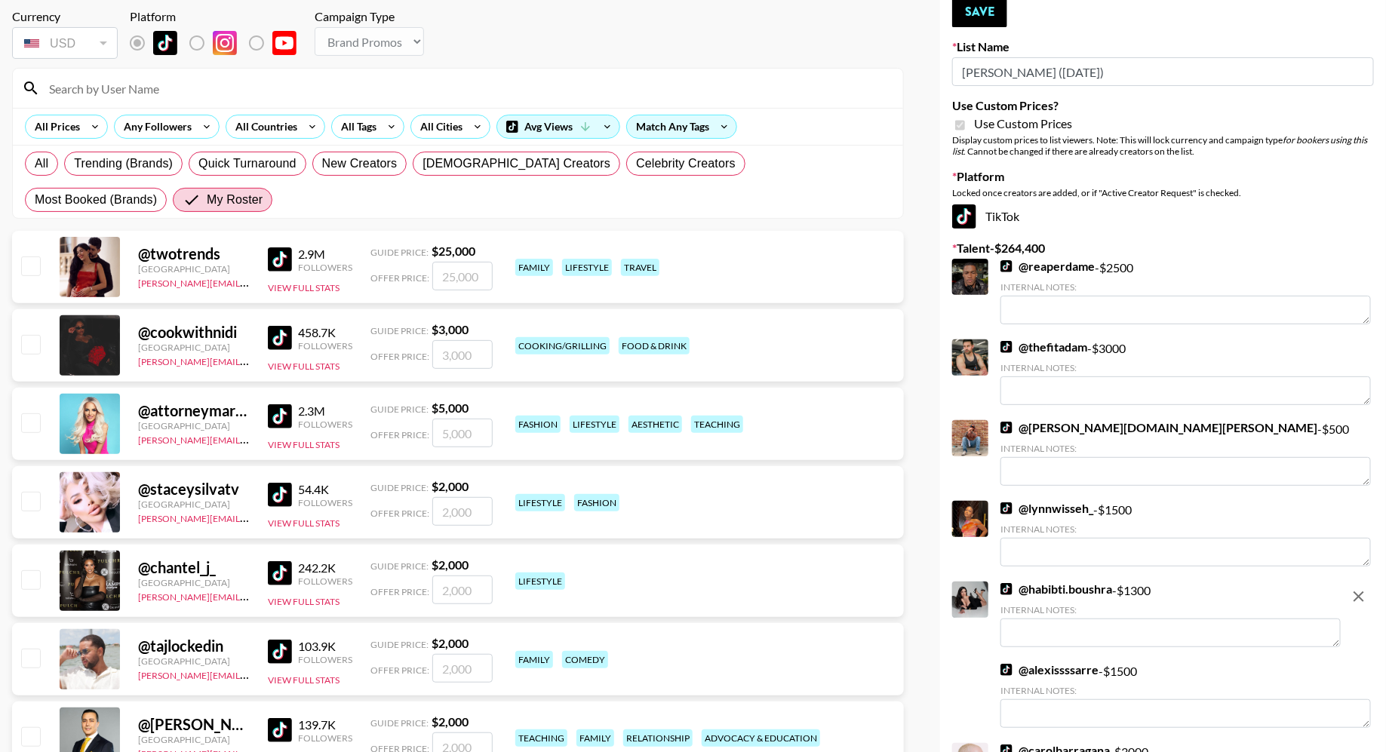
scroll to position [0, 0]
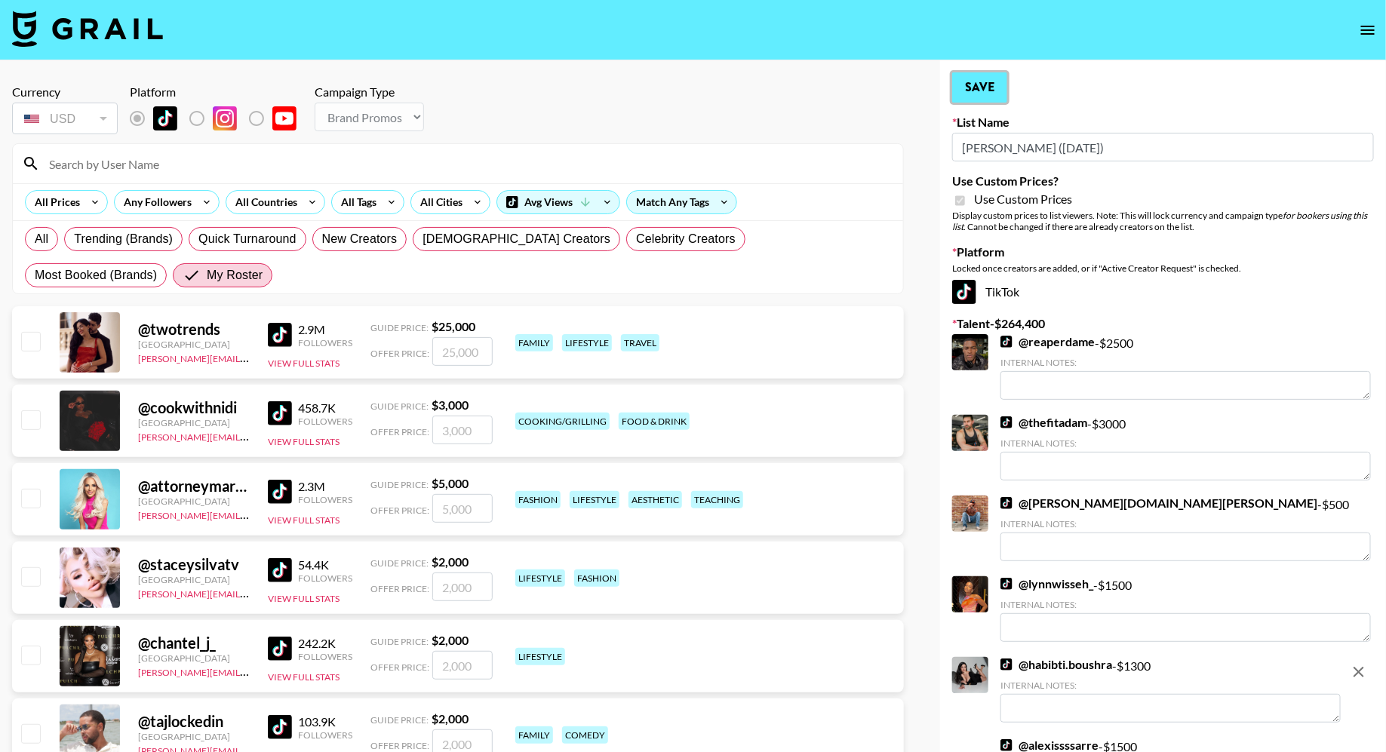
click at [974, 91] on button "Save" at bounding box center [979, 87] width 55 height 30
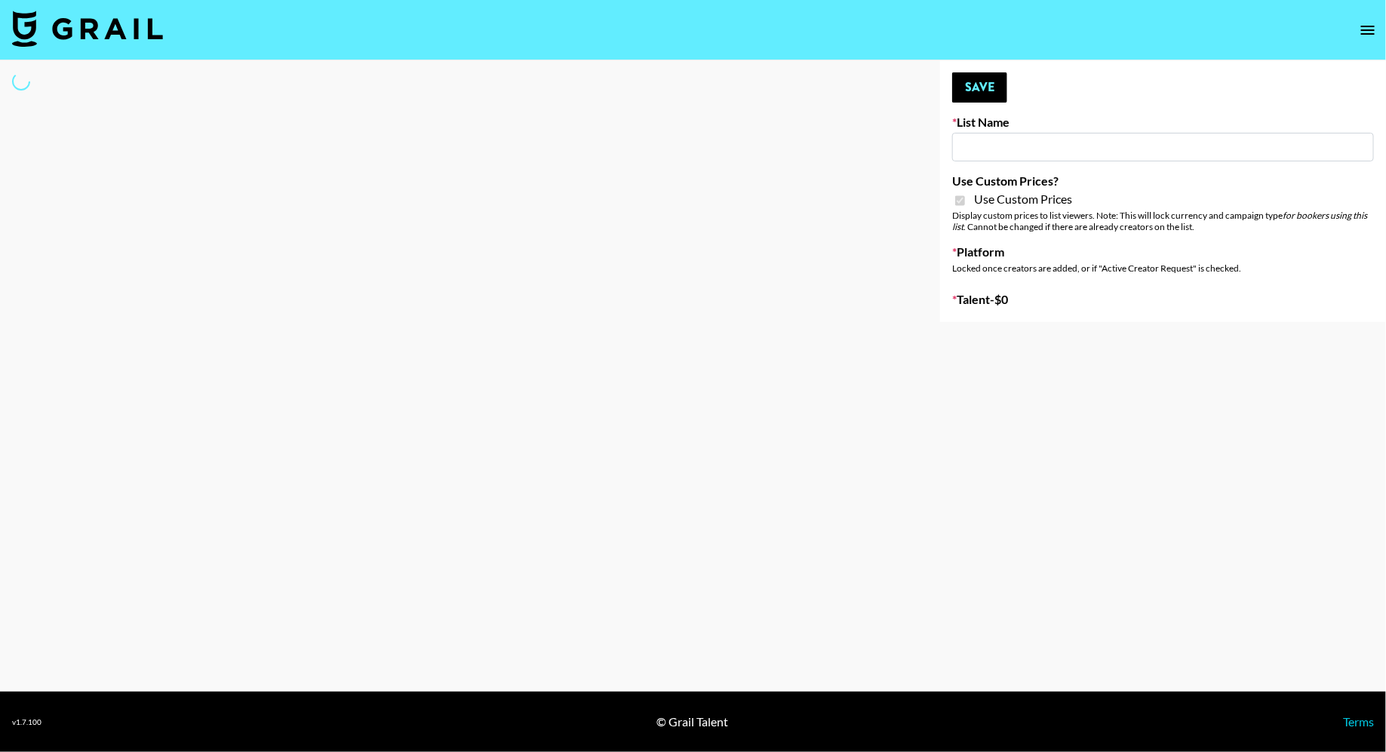
type input "Redence Beauty"
checkbox input "true"
select select "Brand"
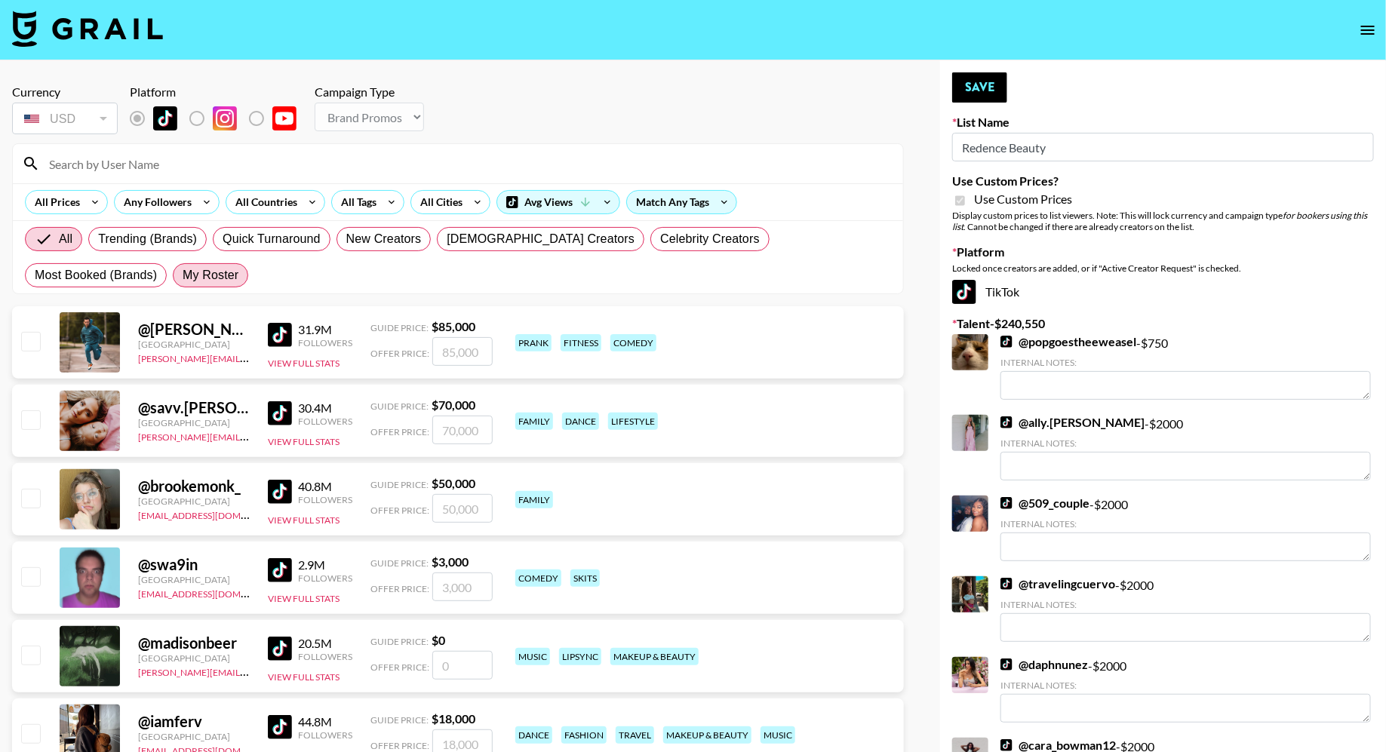
click at [173, 268] on label "My Roster" at bounding box center [210, 275] width 75 height 24
click at [183, 275] on input "My Roster" at bounding box center [183, 275] width 0 height 0
radio input "true"
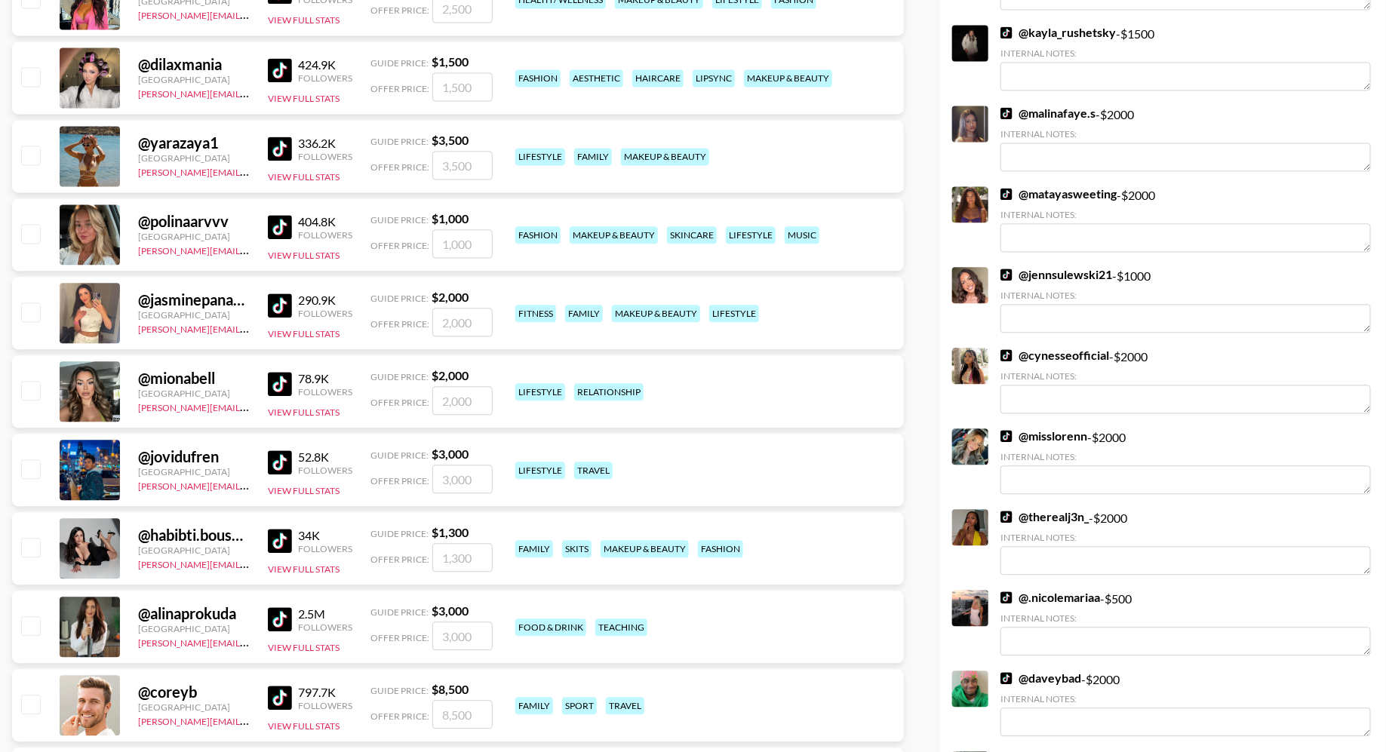
scroll to position [1621, 0]
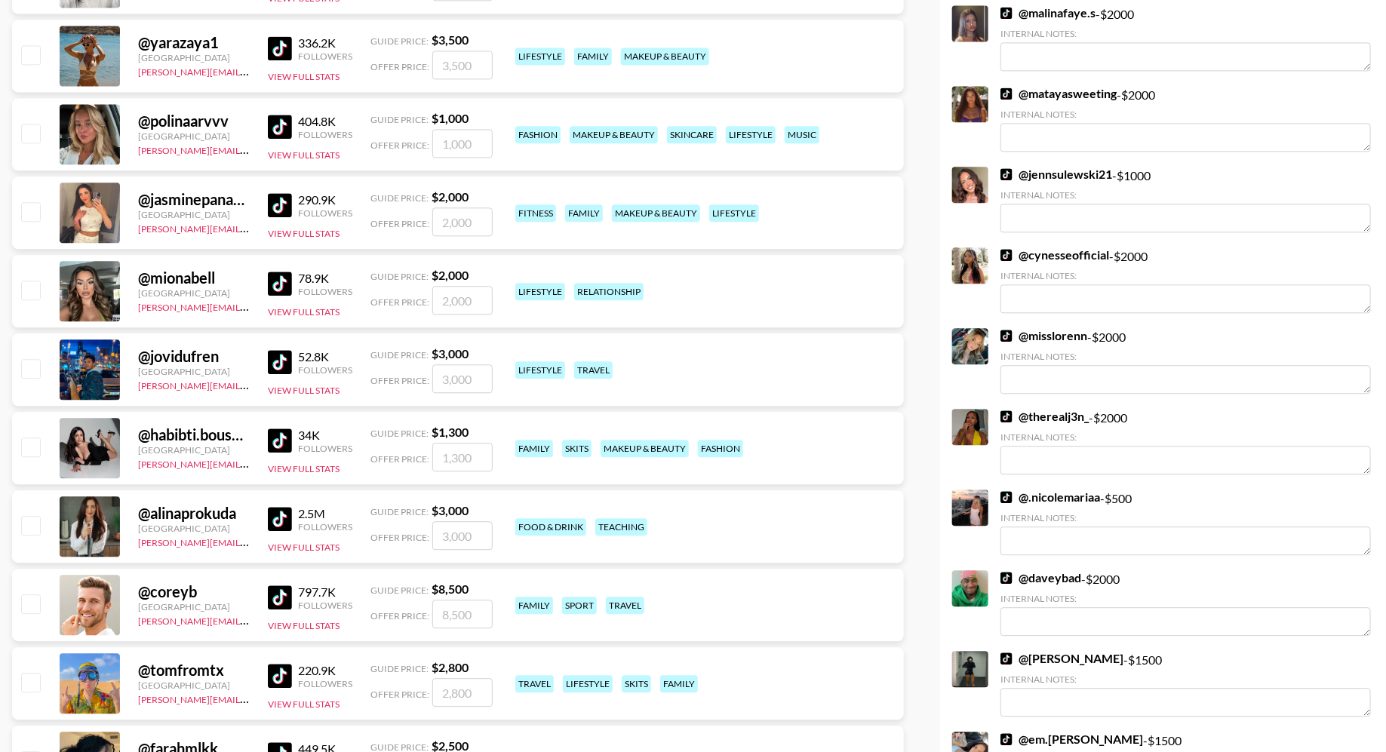
click at [29, 212] on input "checkbox" at bounding box center [30, 211] width 18 height 18
checkbox input "true"
type input "2000"
click at [29, 294] on input "checkbox" at bounding box center [30, 290] width 18 height 18
checkbox input "true"
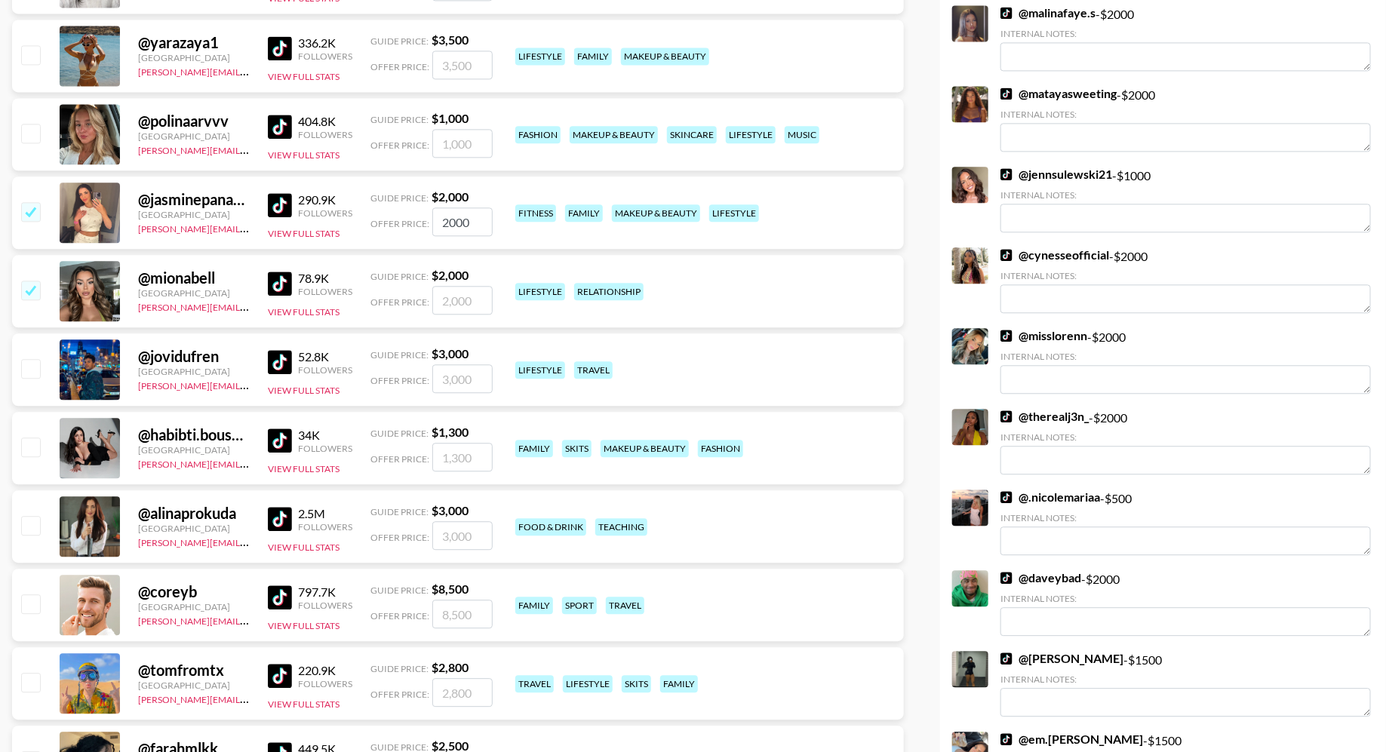
type input "2000"
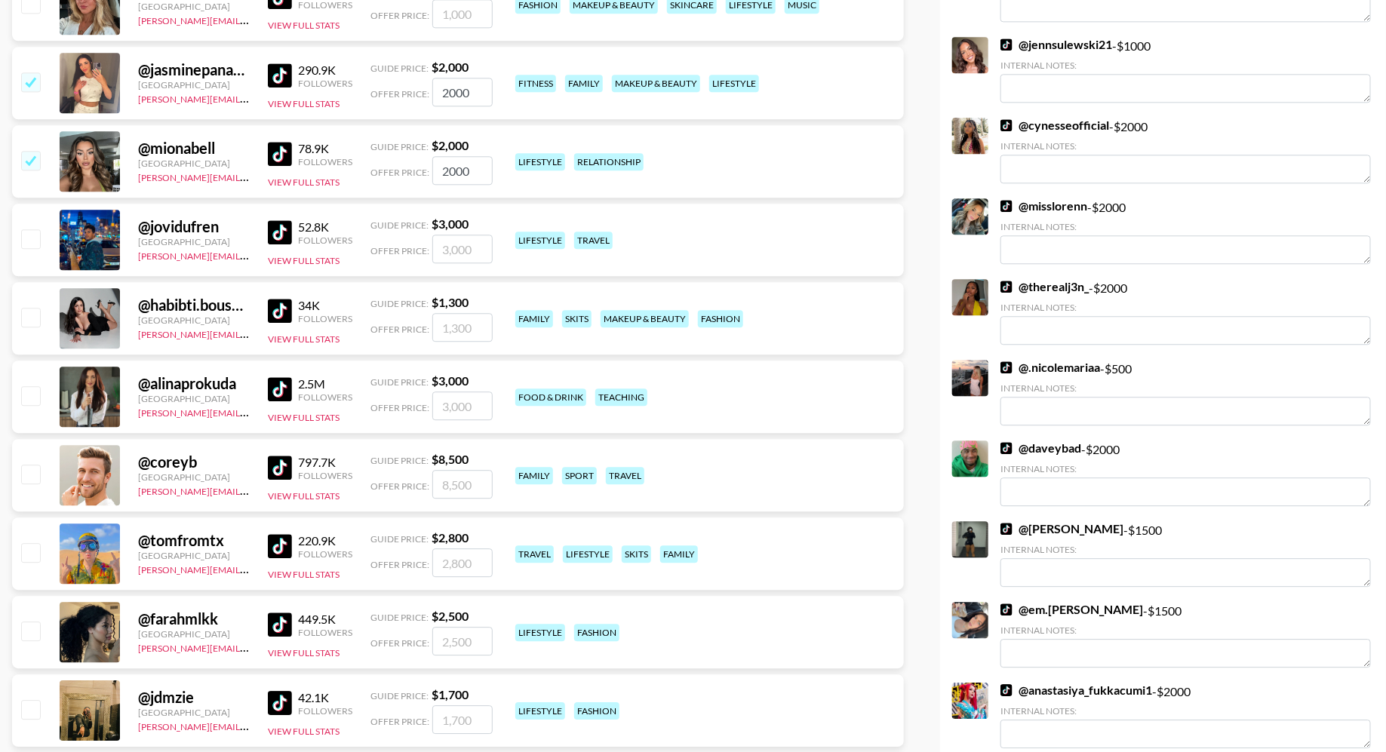
click at [35, 316] on input "checkbox" at bounding box center [30, 317] width 18 height 18
checkbox input "true"
type input "1300"
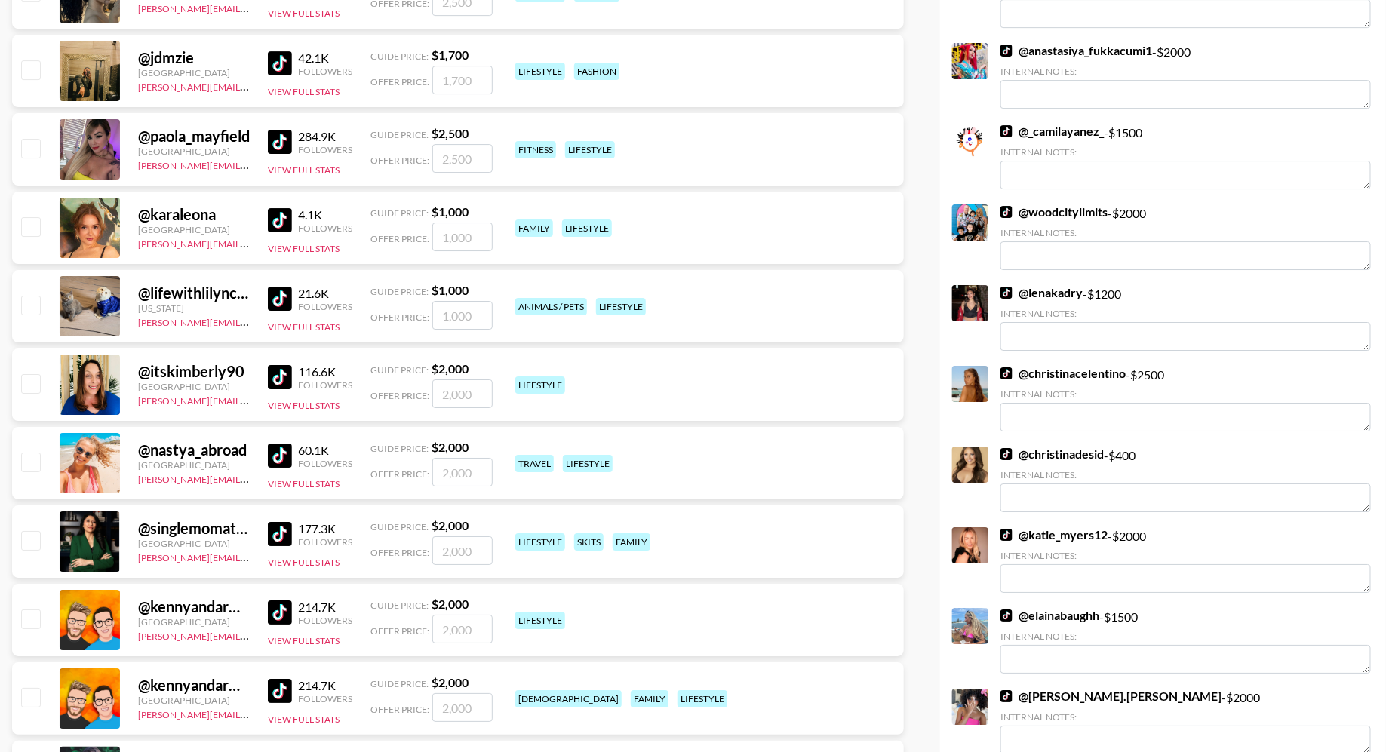
scroll to position [2566, 0]
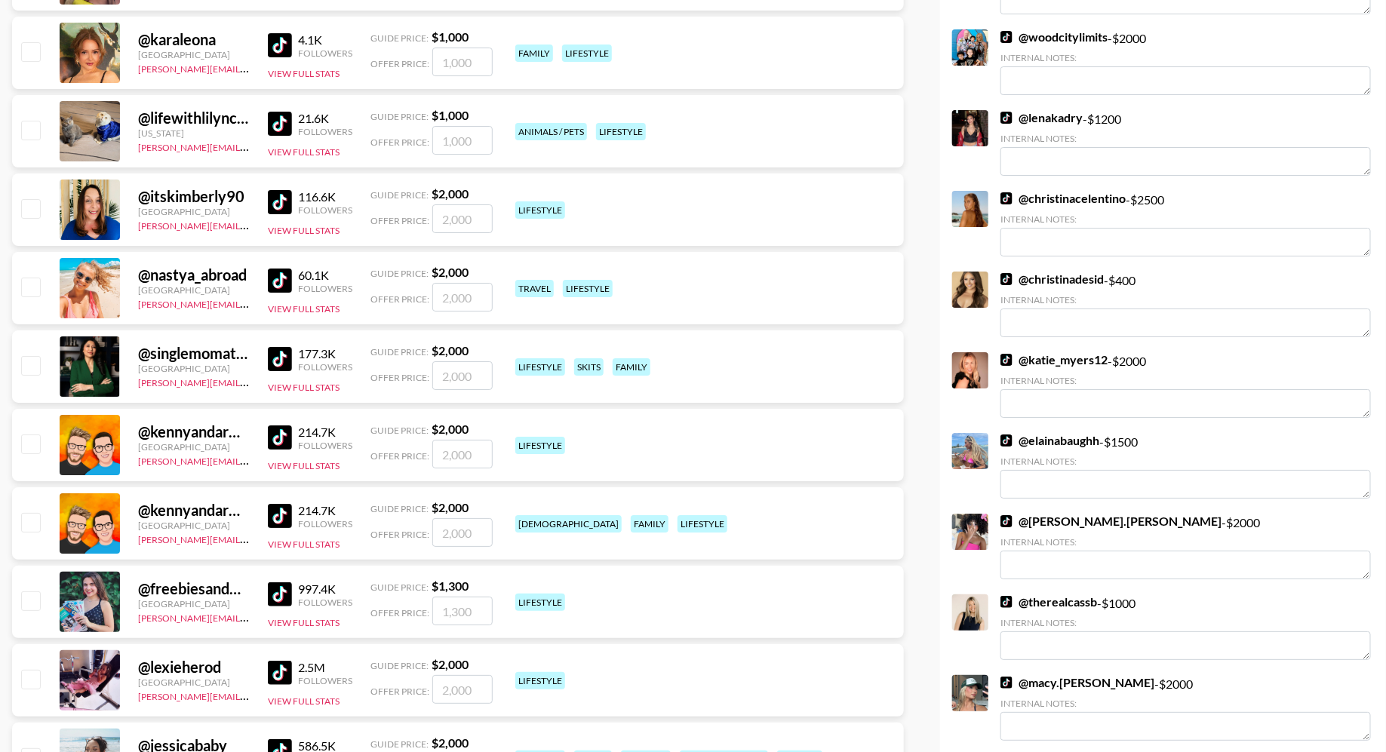
click at [34, 291] on input "checkbox" at bounding box center [30, 287] width 18 height 18
checkbox input "true"
type input "2000"
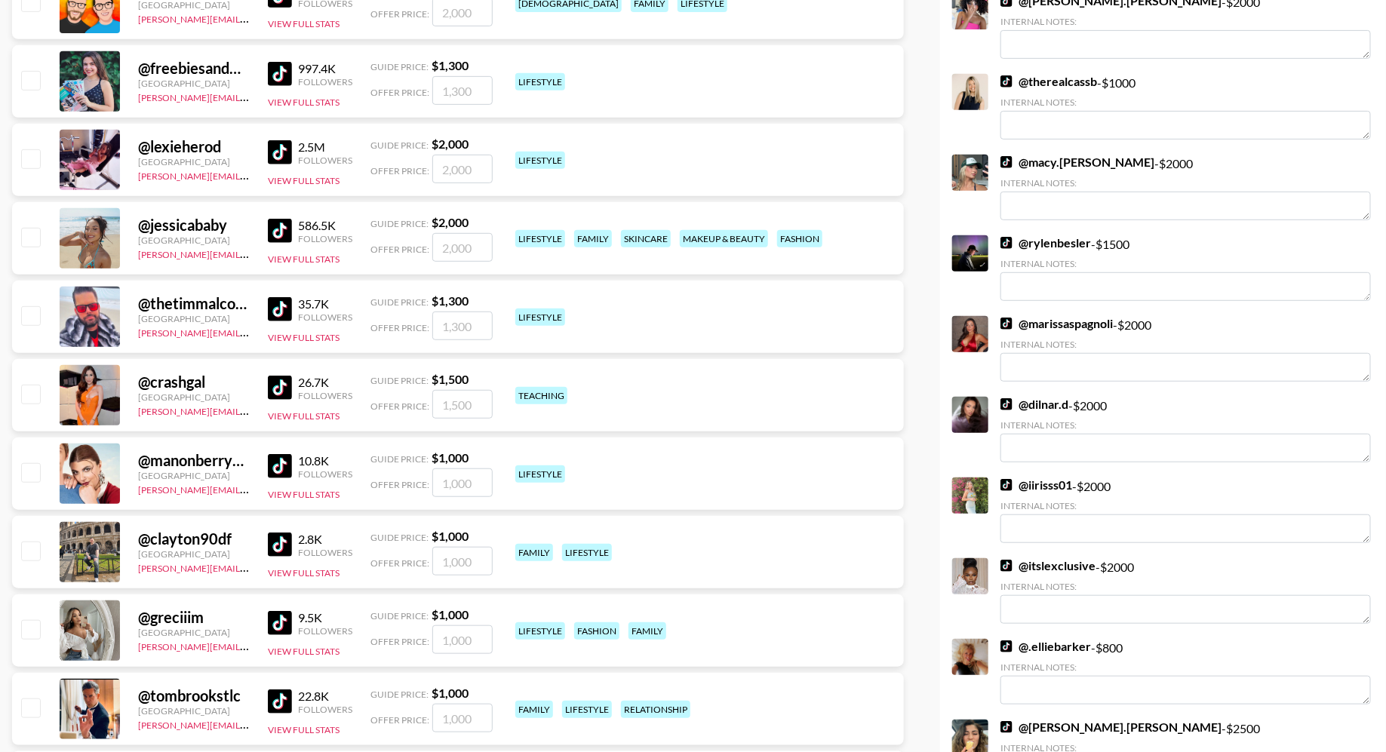
scroll to position [3094, 0]
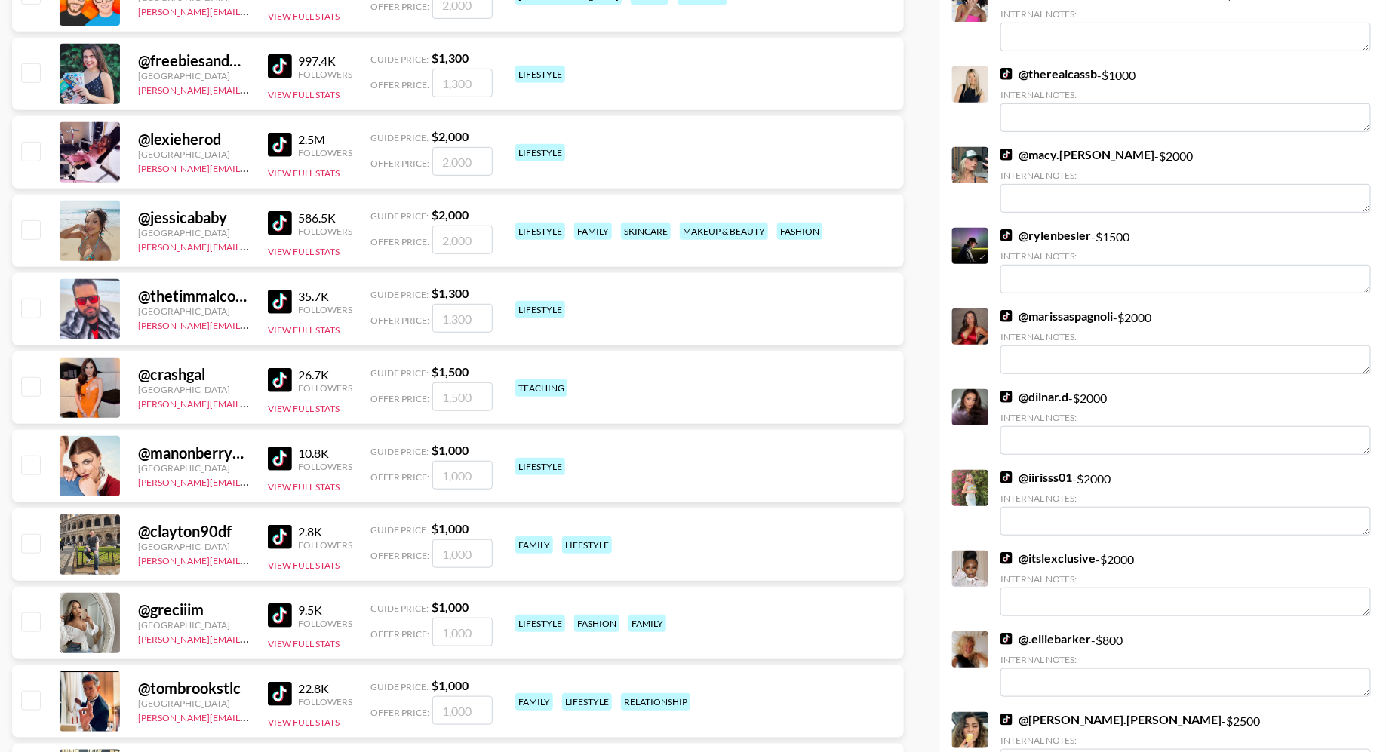
click at [27, 216] on div "@ jessicababy United States [PERSON_NAME][EMAIL_ADDRESS][DOMAIN_NAME] 586.5K Fo…" at bounding box center [458, 231] width 892 height 72
click at [30, 241] on div at bounding box center [29, 231] width 23 height 26
click at [30, 227] on input "checkbox" at bounding box center [30, 229] width 18 height 18
checkbox input "true"
type input "2000"
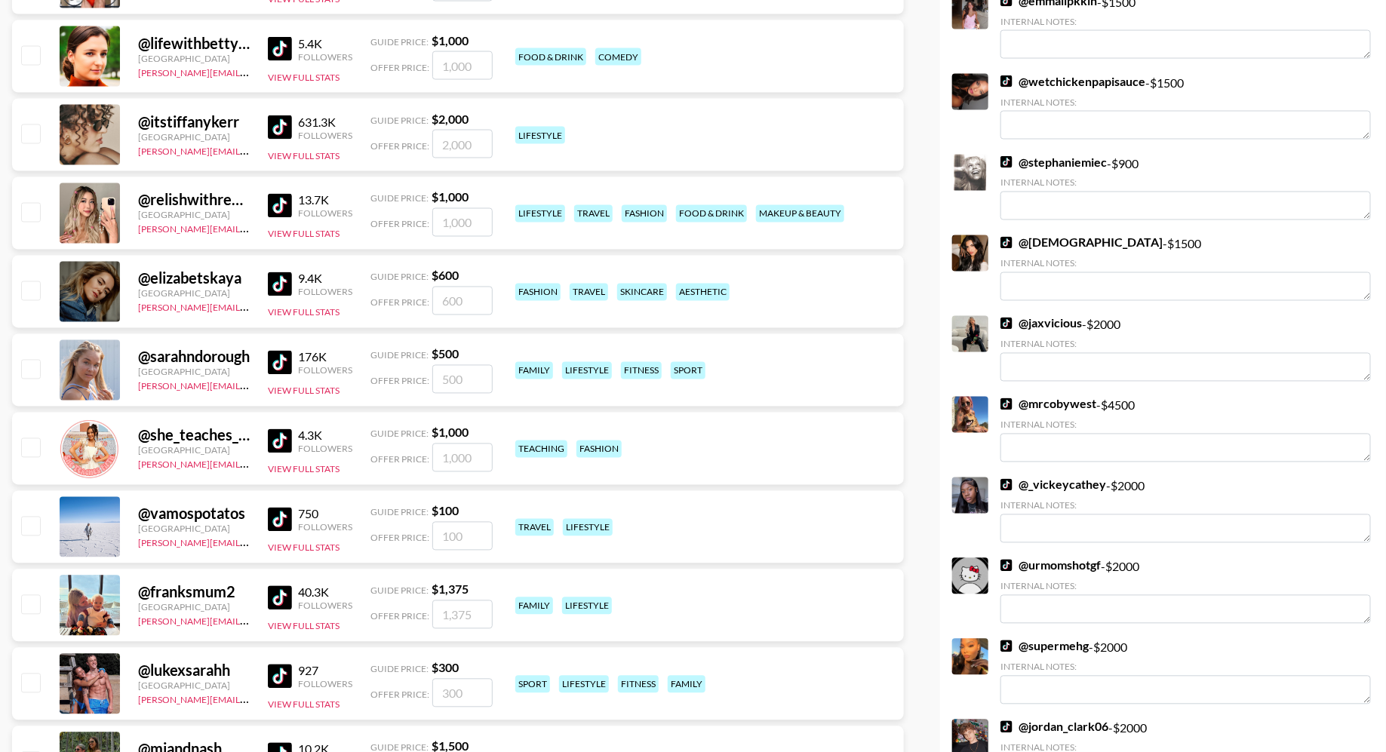
scroll to position [4295, 0]
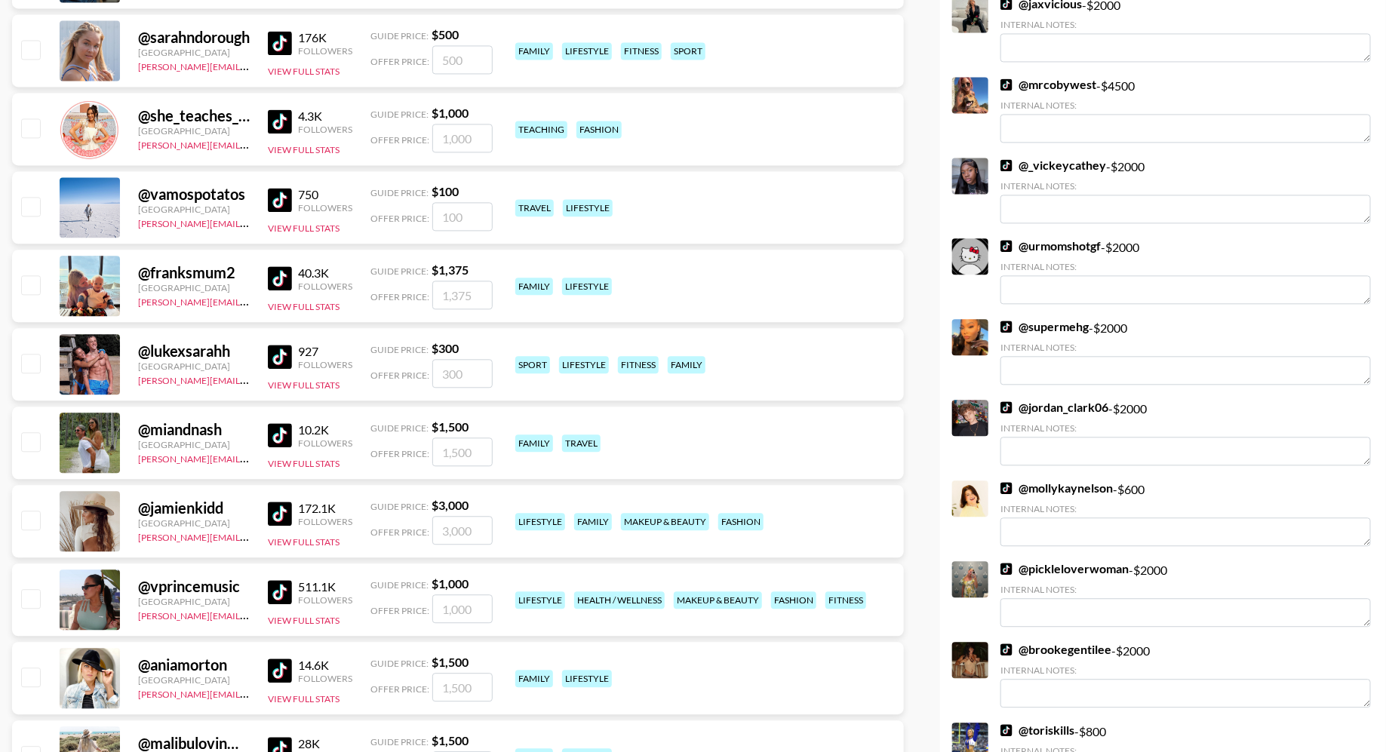
click at [35, 438] on input "checkbox" at bounding box center [30, 441] width 18 height 18
checkbox input "true"
type input "1500"
click at [24, 529] on div at bounding box center [29, 522] width 23 height 26
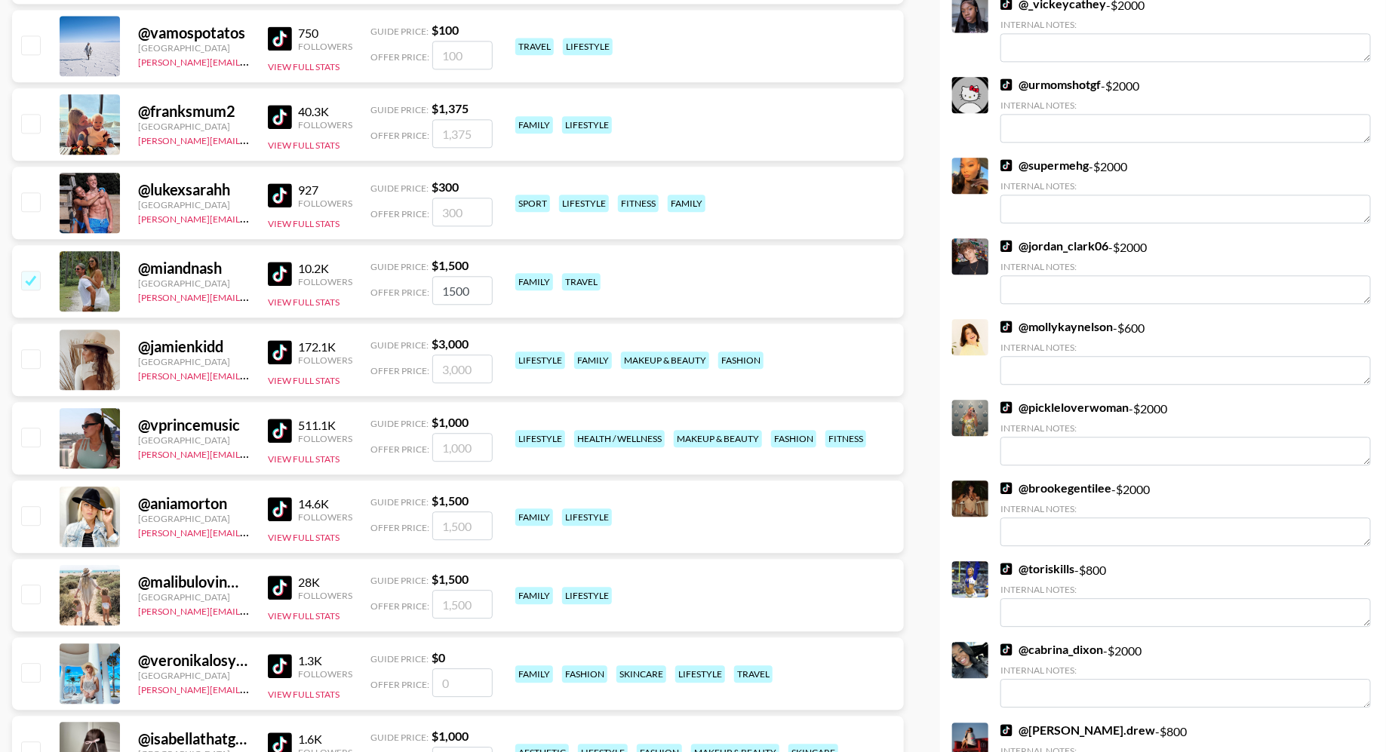
scroll to position [4544, 0]
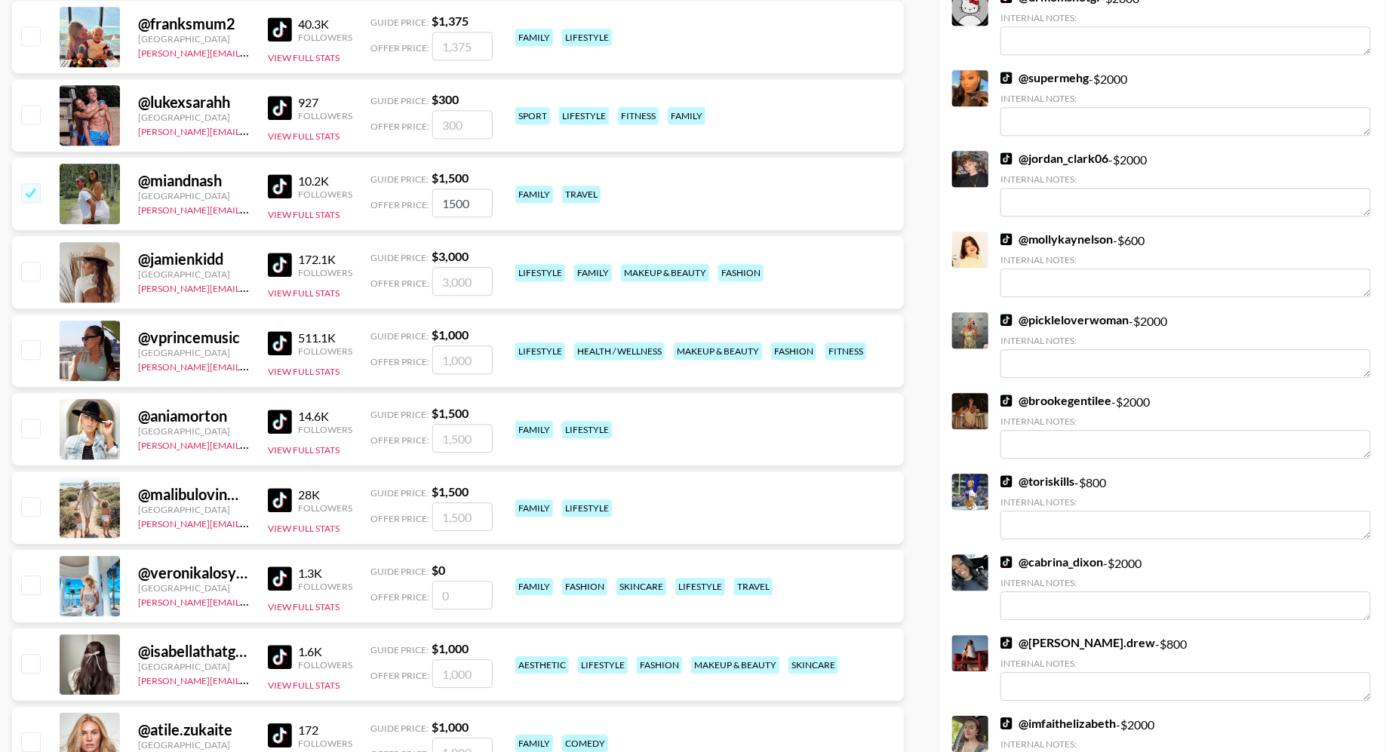
click at [35, 427] on input "checkbox" at bounding box center [30, 428] width 18 height 18
checkbox input "true"
type input "1500"
click at [30, 510] on input "checkbox" at bounding box center [30, 506] width 18 height 18
checkbox input "true"
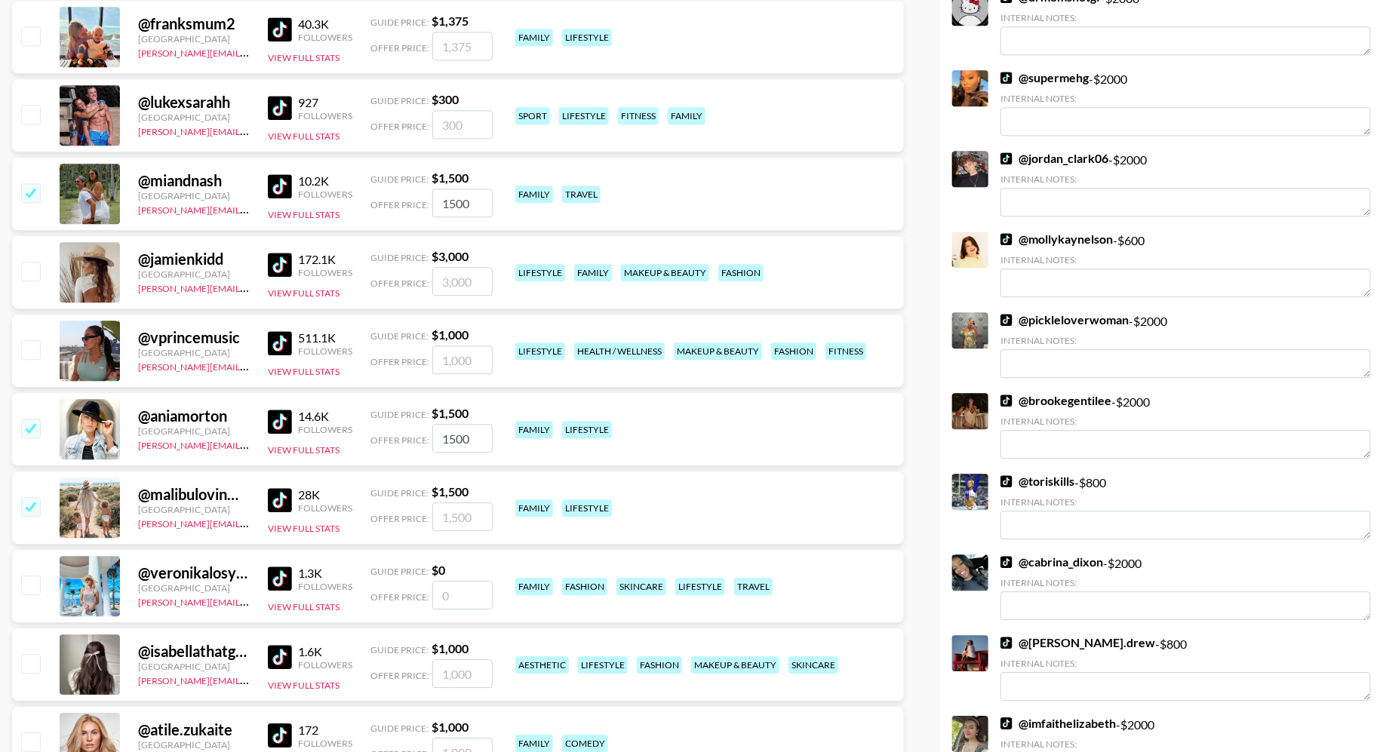
type input "1500"
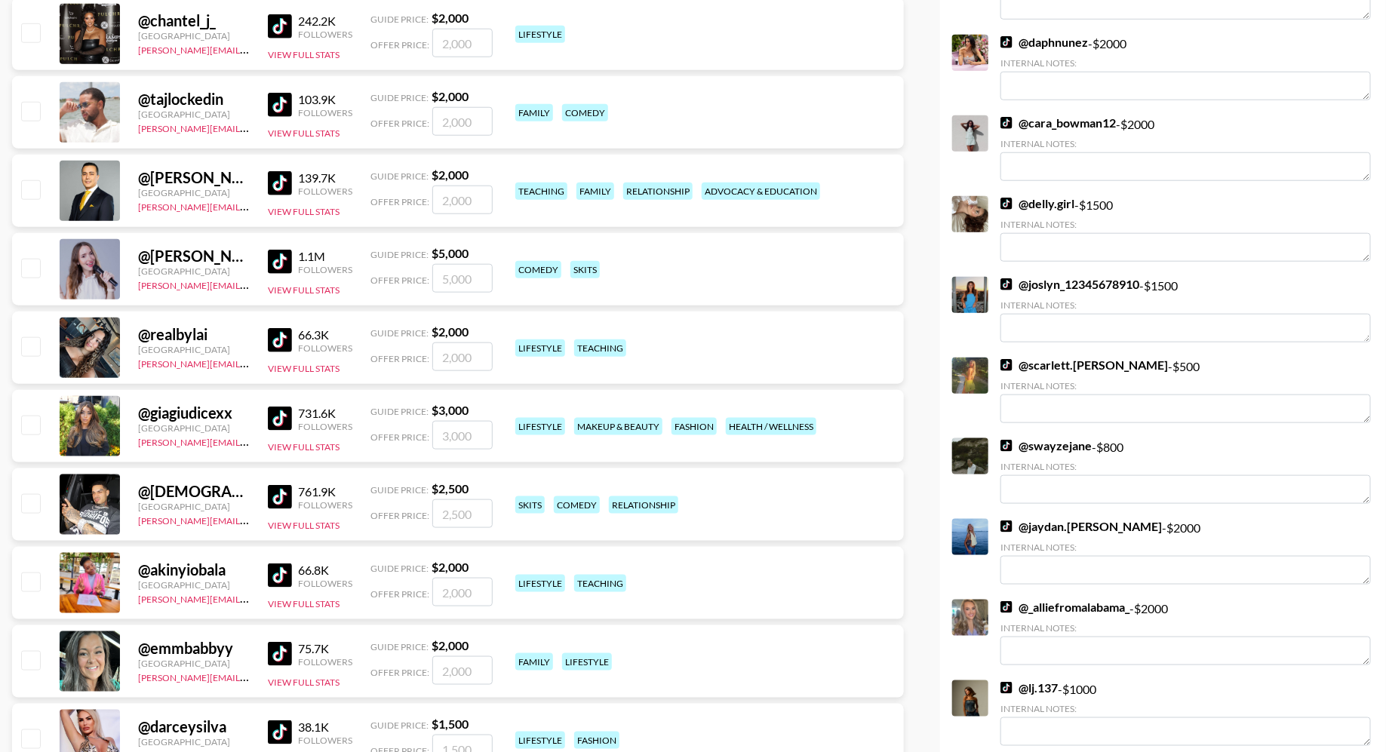
scroll to position [0, 0]
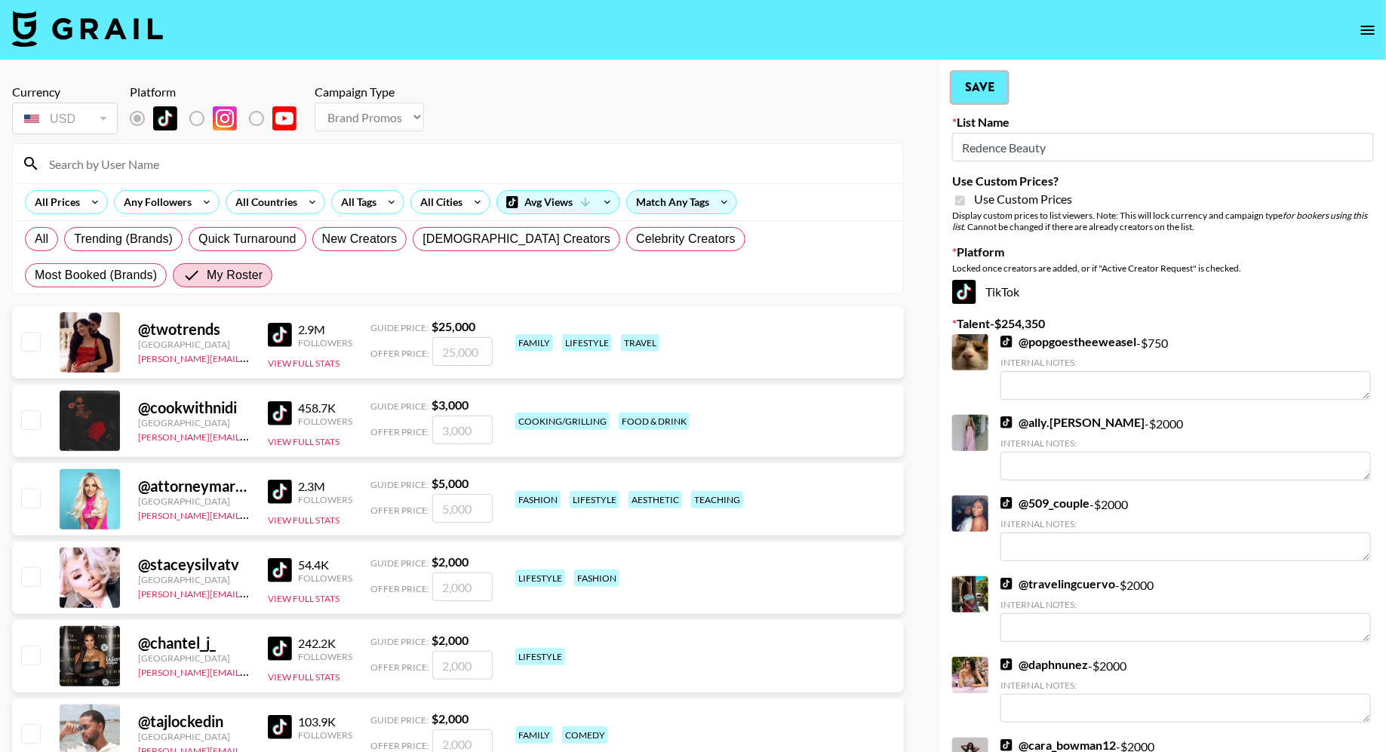
click at [983, 85] on button "Save" at bounding box center [979, 87] width 55 height 30
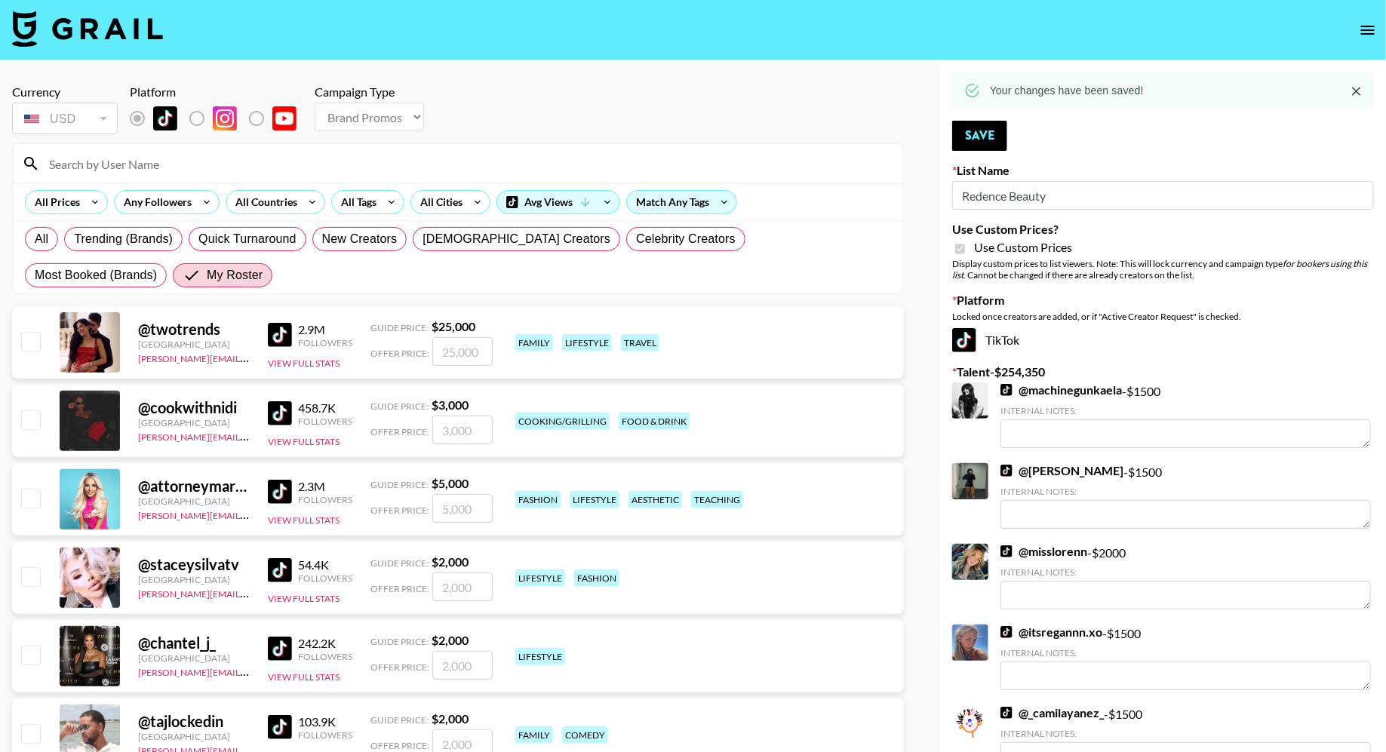
click at [143, 33] on img at bounding box center [87, 29] width 151 height 36
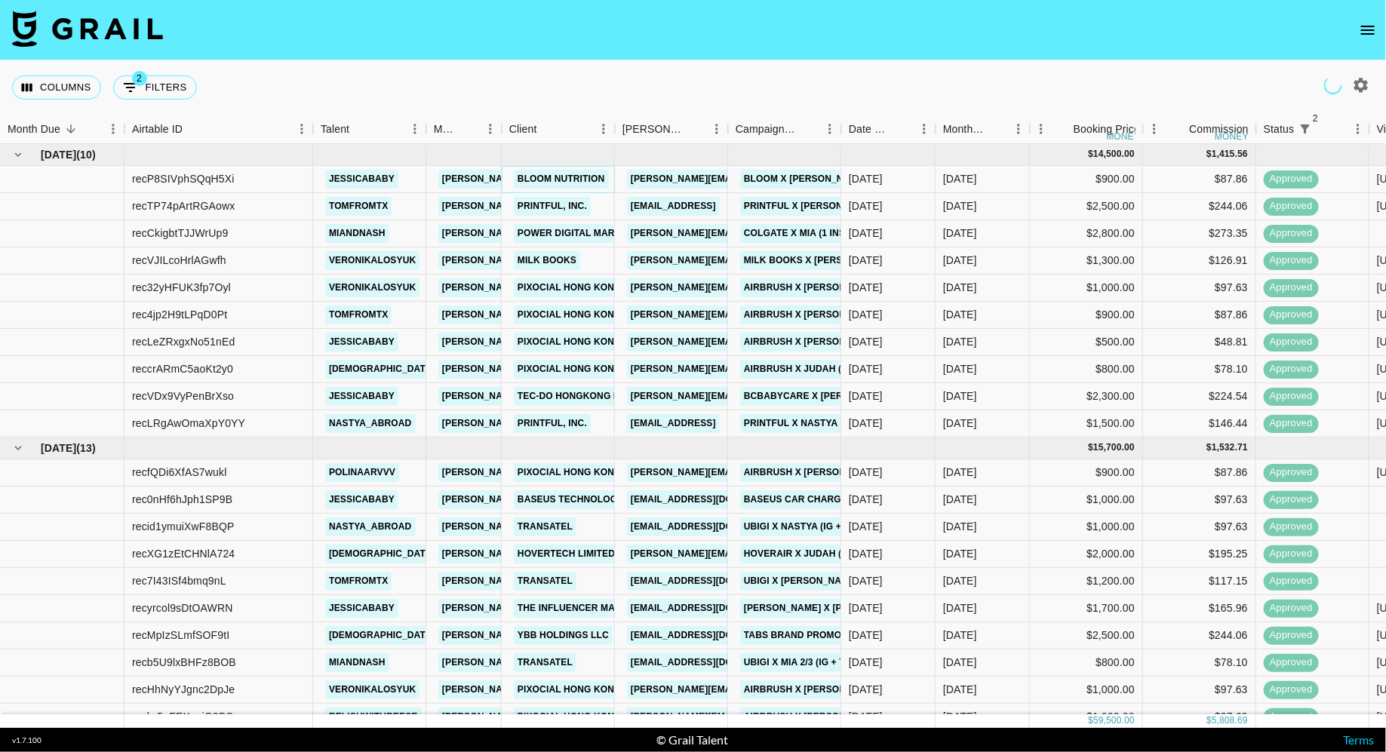
click at [579, 179] on link "Bloom Nutrition" at bounding box center [561, 179] width 95 height 19
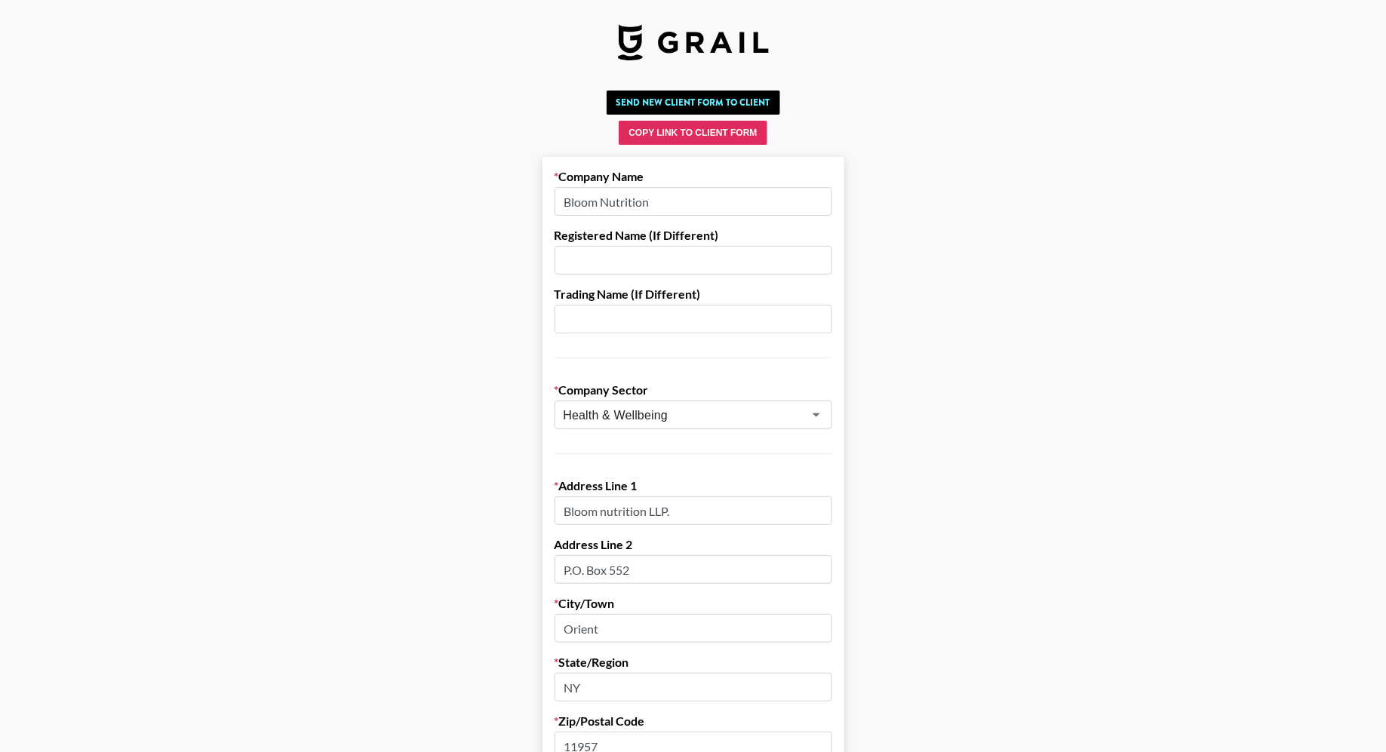
drag, startPoint x: 648, startPoint y: 175, endPoint x: 528, endPoint y: 175, distance: 120.7
drag, startPoint x: 727, startPoint y: 240, endPoint x: 552, endPoint y: 180, distance: 185.7
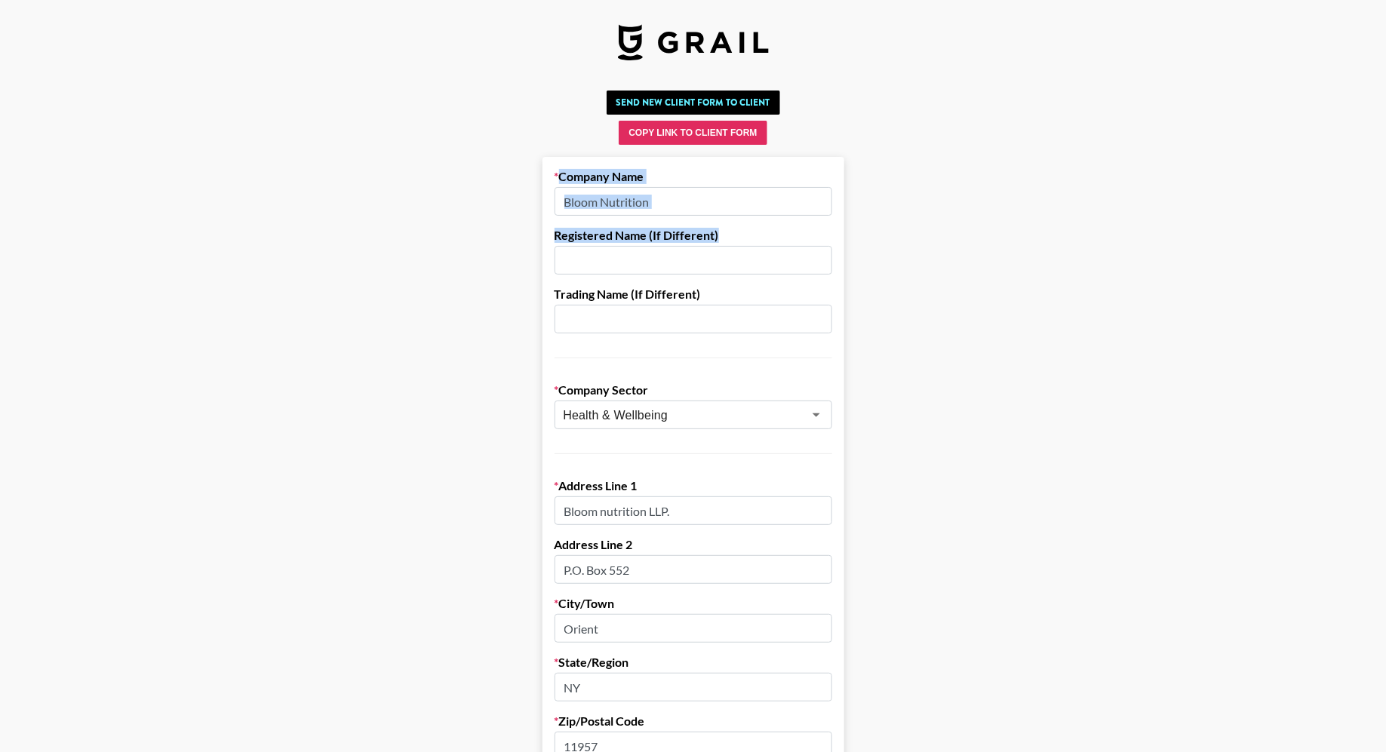
copy form "Company Name Registered Name (If Different)"
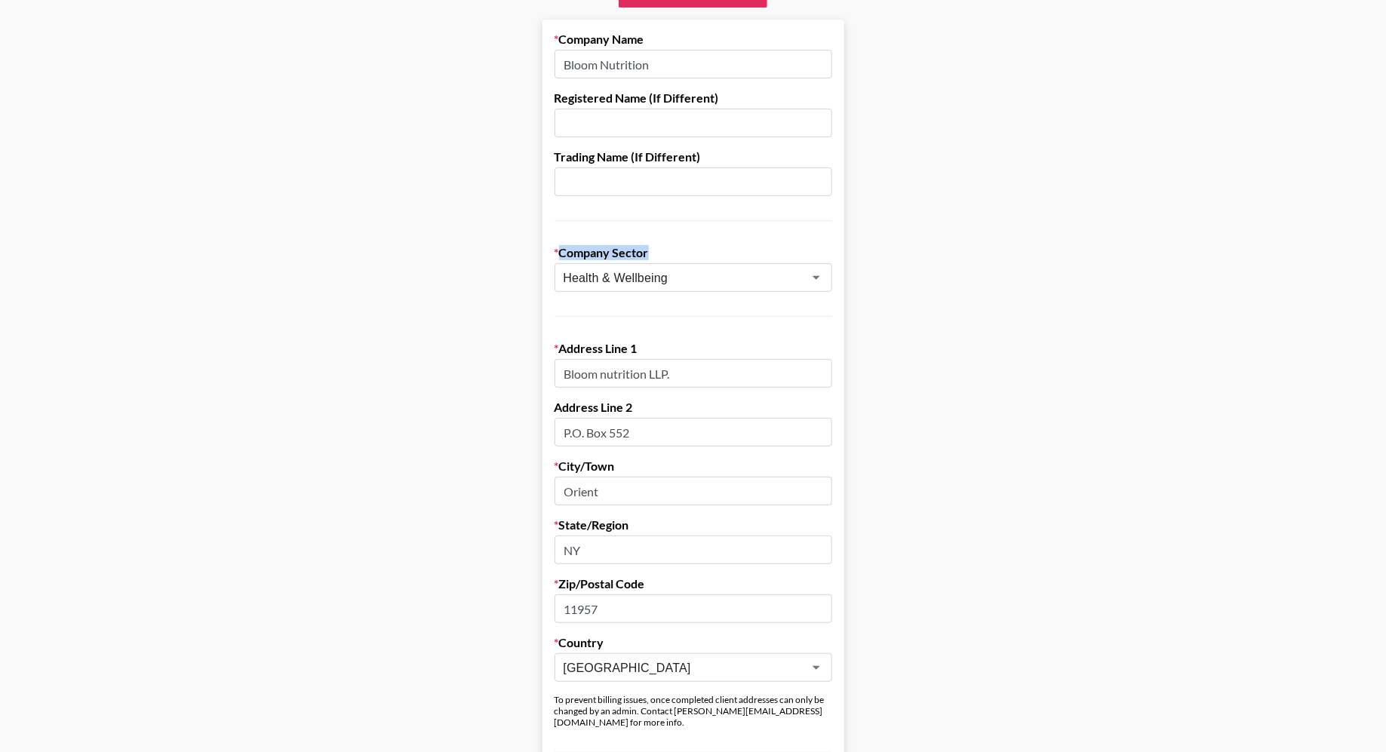
drag, startPoint x: 660, startPoint y: 250, endPoint x: 647, endPoint y: 252, distance: 13.8
click at [647, 252] on label "Company Sector" at bounding box center [694, 252] width 278 height 15
copy label "Company Sector"
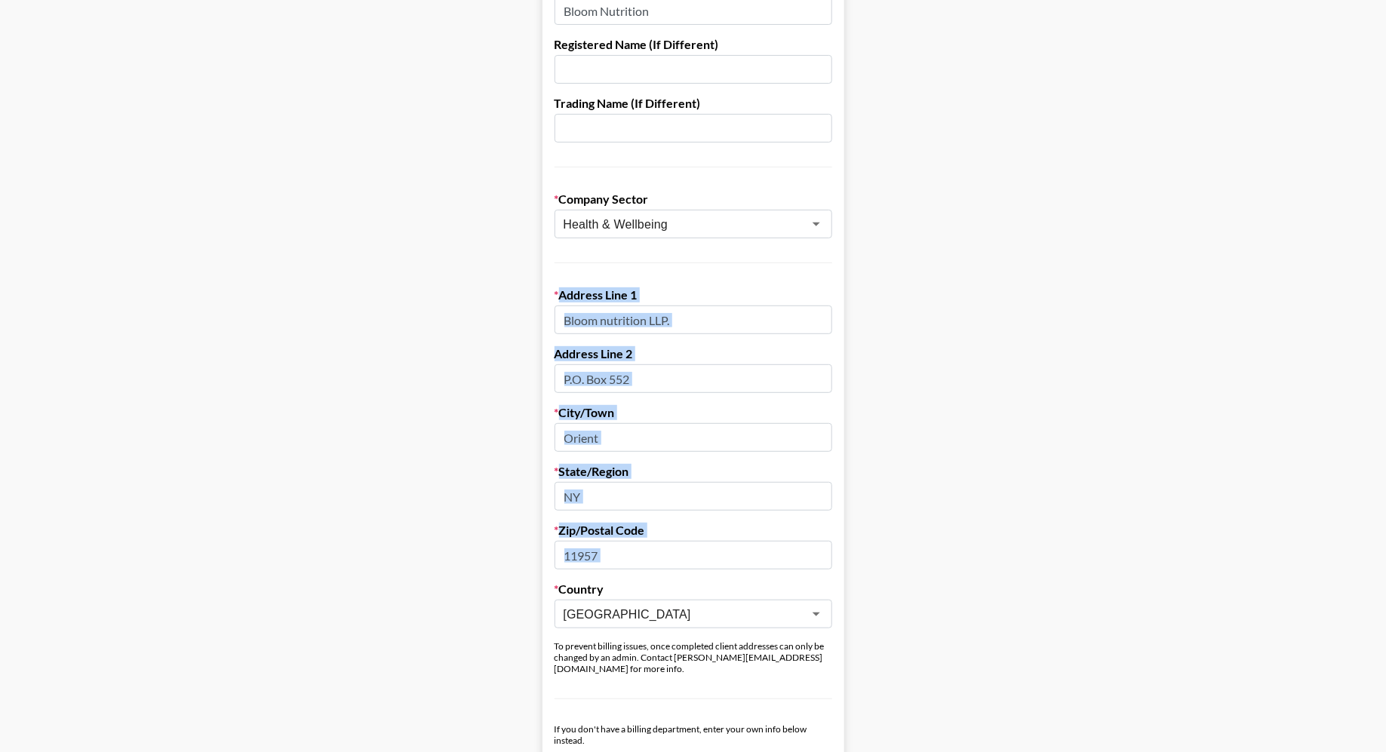
drag, startPoint x: 626, startPoint y: 592, endPoint x: 559, endPoint y: 286, distance: 312.9
click at [559, 286] on form "Company Name Bloom Nutrition Registered Name (If Different) Trading Name (If Di…" at bounding box center [694, 730] width 302 height 1528
copy form "Address Line 1 Address Line 2 City/Town State/Region Zip/Postal Code"
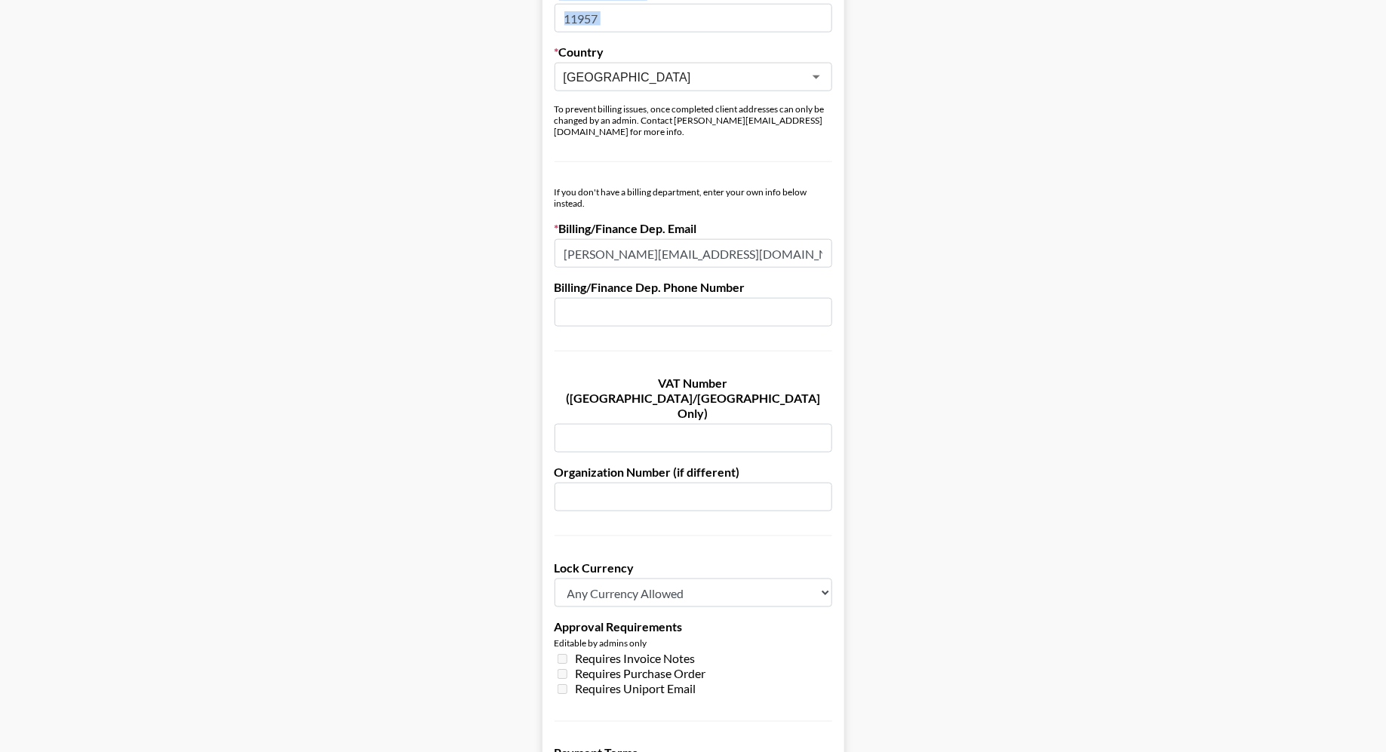
scroll to position [973, 0]
